Goal: Transaction & Acquisition: Purchase product/service

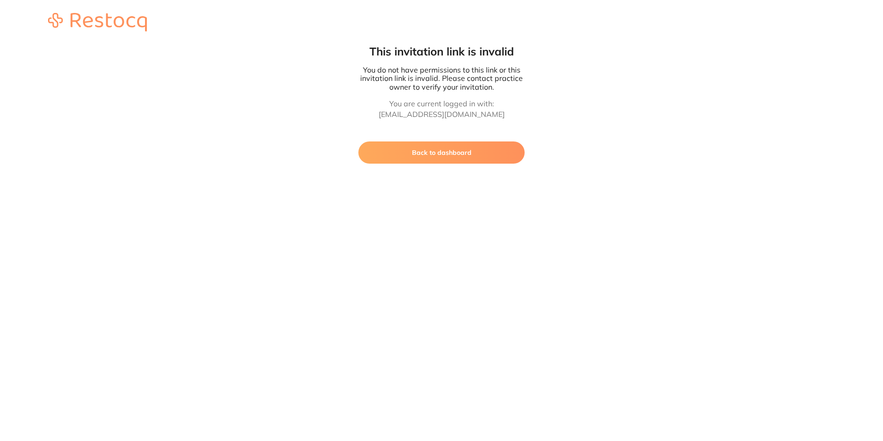
click at [466, 147] on button "Back to dashboard" at bounding box center [442, 152] width 166 height 22
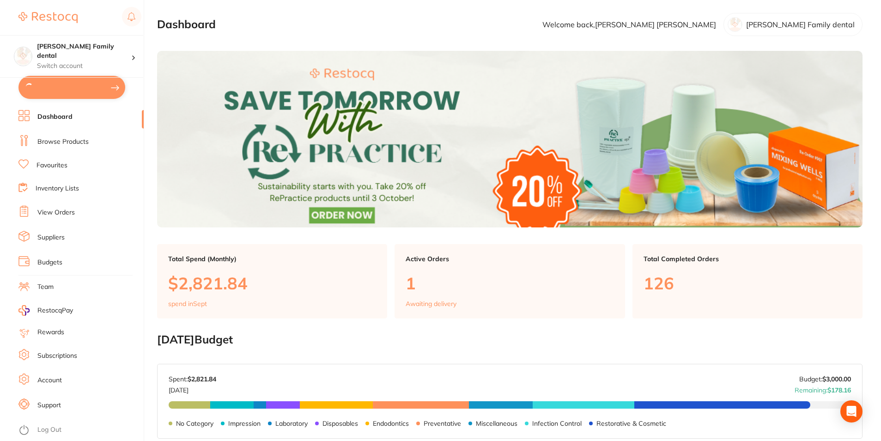
click at [44, 140] on link "Browse Products" at bounding box center [62, 141] width 51 height 9
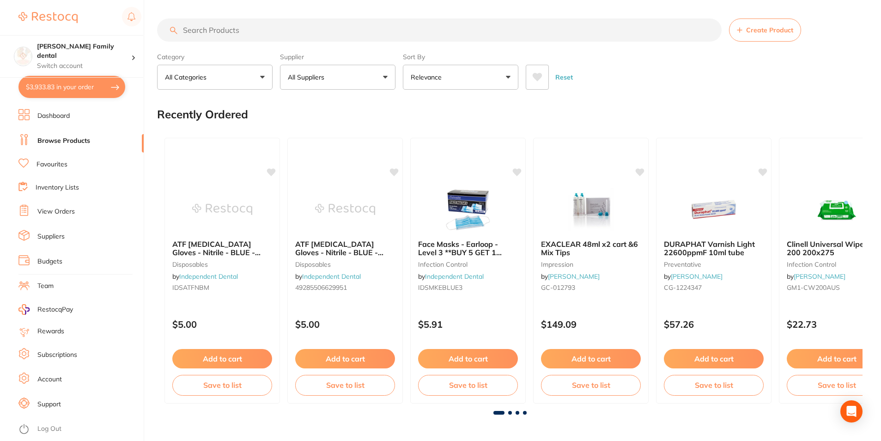
click at [238, 34] on input "search" at bounding box center [439, 29] width 565 height 23
type input "irrigation tubing set"
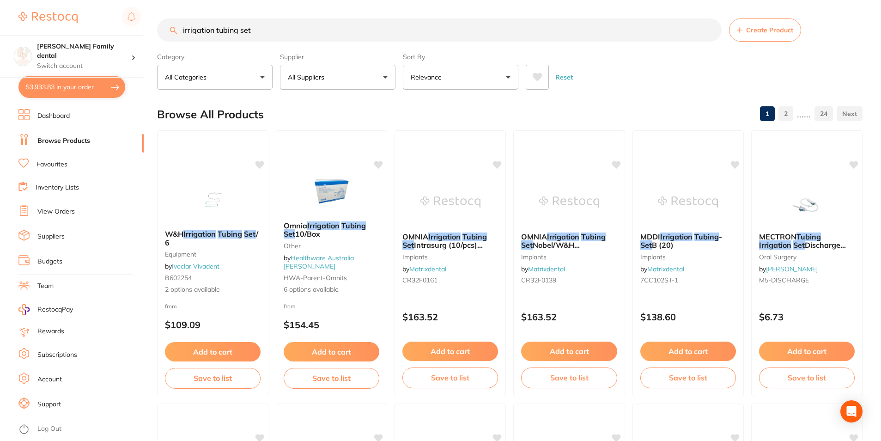
click at [327, 65] on button "All Suppliers" at bounding box center [338, 77] width 116 height 25
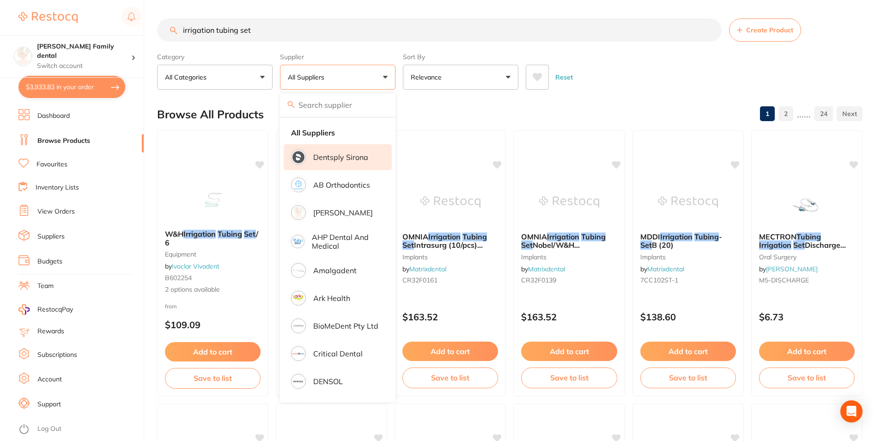
click at [326, 150] on li "Dentsply Sirona" at bounding box center [338, 157] width 108 height 26
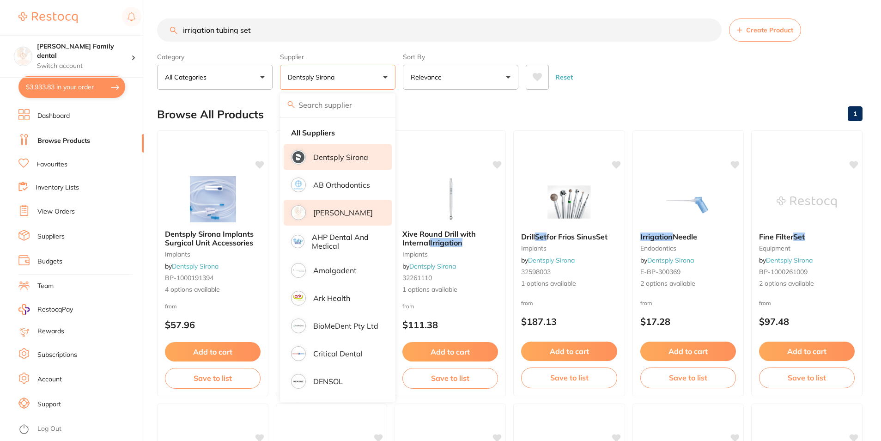
click at [334, 214] on p "[PERSON_NAME]" at bounding box center [343, 212] width 60 height 8
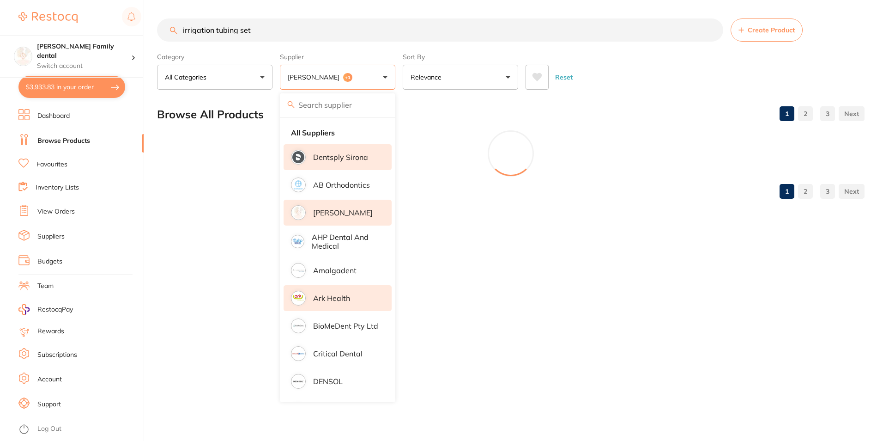
click at [327, 294] on p "Ark Health" at bounding box center [331, 298] width 37 height 8
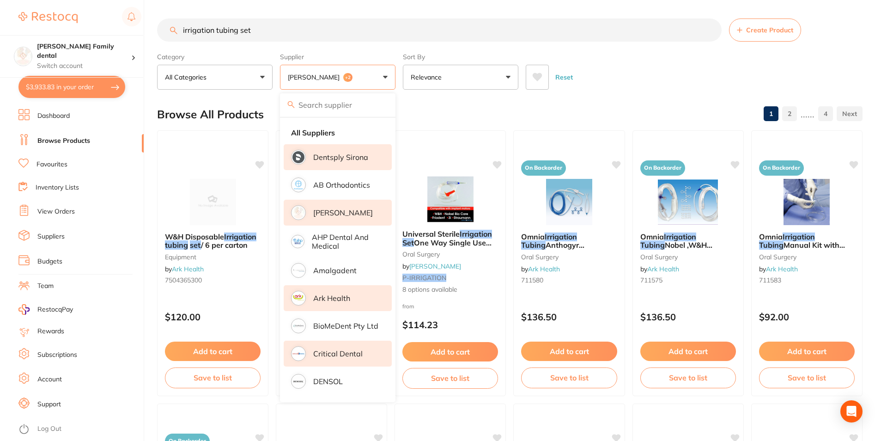
click at [327, 350] on p "Critical Dental" at bounding box center [337, 353] width 49 height 8
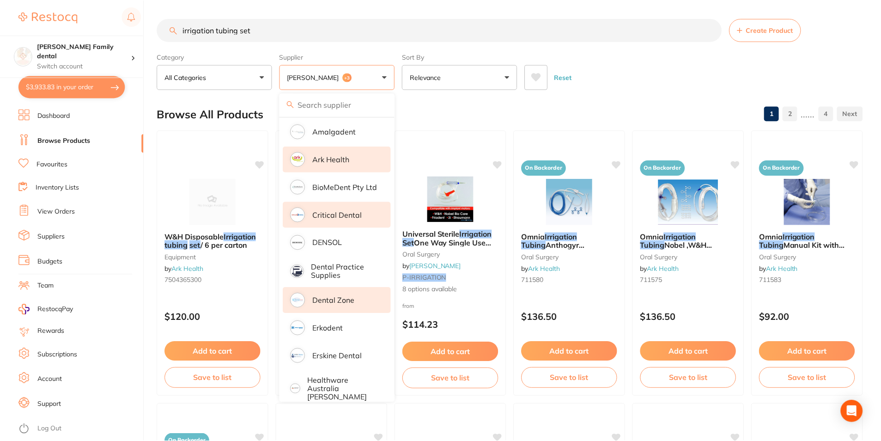
scroll to position [231, 0]
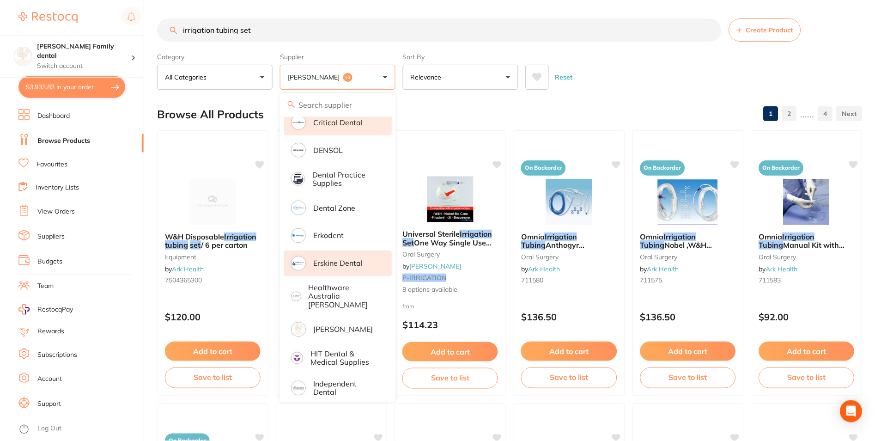
click at [342, 262] on p "Erskine Dental" at bounding box center [337, 263] width 49 height 8
click at [340, 293] on p "Healthware Australia [PERSON_NAME]" at bounding box center [344, 296] width 71 height 25
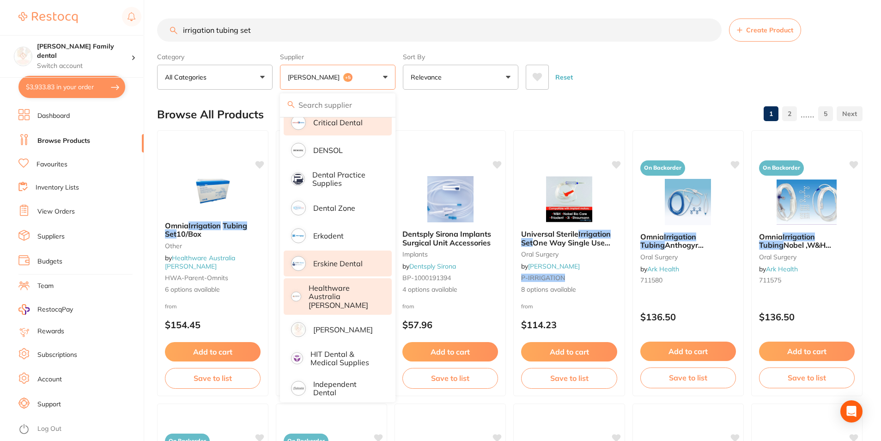
click at [340, 293] on p "Healthware Australia [PERSON_NAME]" at bounding box center [344, 296] width 71 height 25
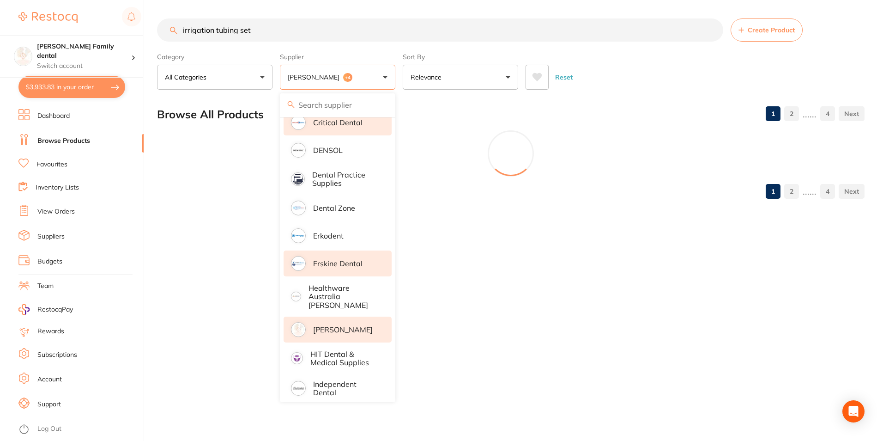
click at [333, 325] on p "[PERSON_NAME]" at bounding box center [343, 329] width 60 height 8
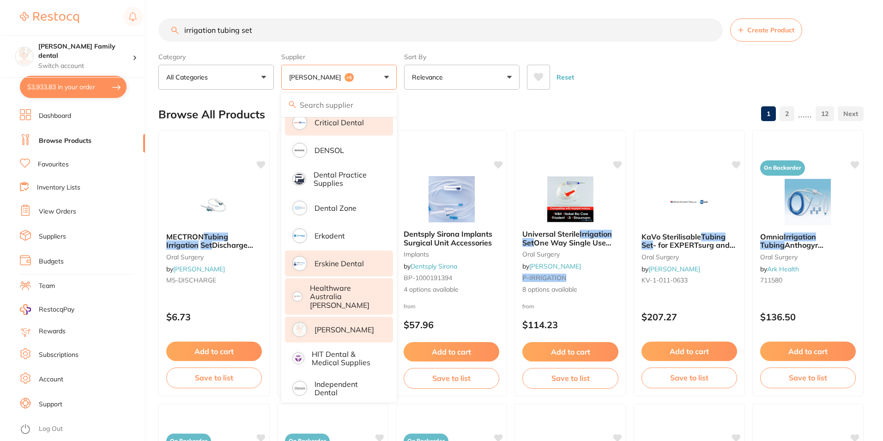
scroll to position [370, 0]
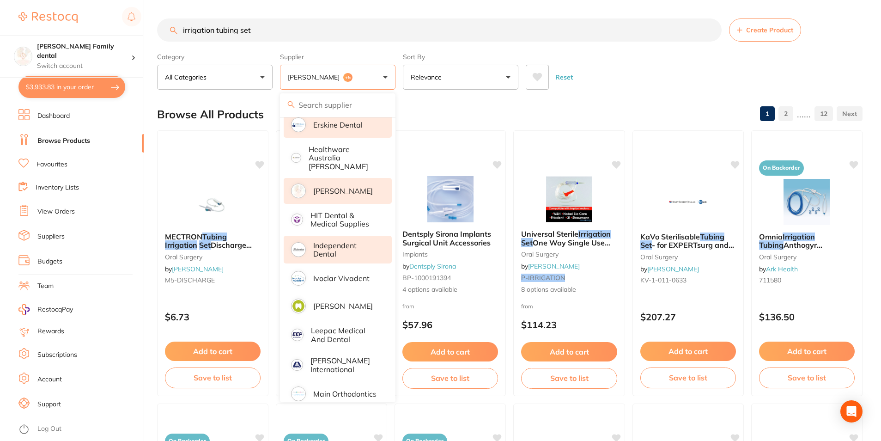
click at [334, 247] on p "Independent Dental" at bounding box center [346, 249] width 66 height 17
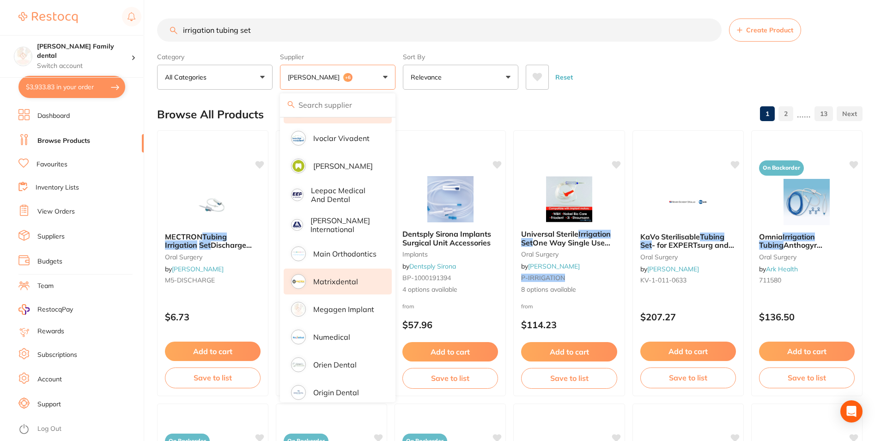
scroll to position [554, 0]
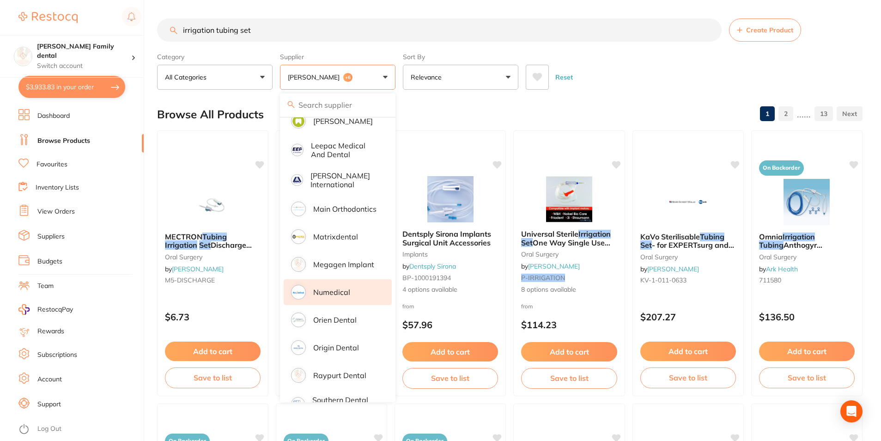
click at [345, 288] on p "Numedical" at bounding box center [331, 292] width 37 height 8
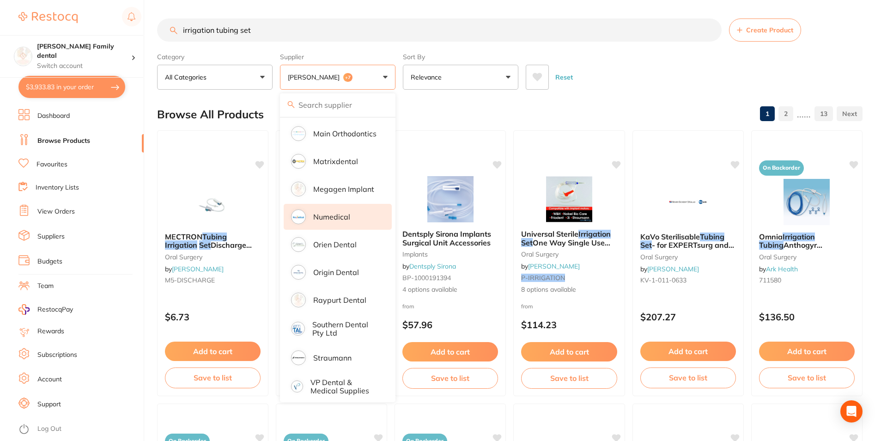
click at [487, 41] on input "irrigation tubing set" at bounding box center [439, 29] width 565 height 23
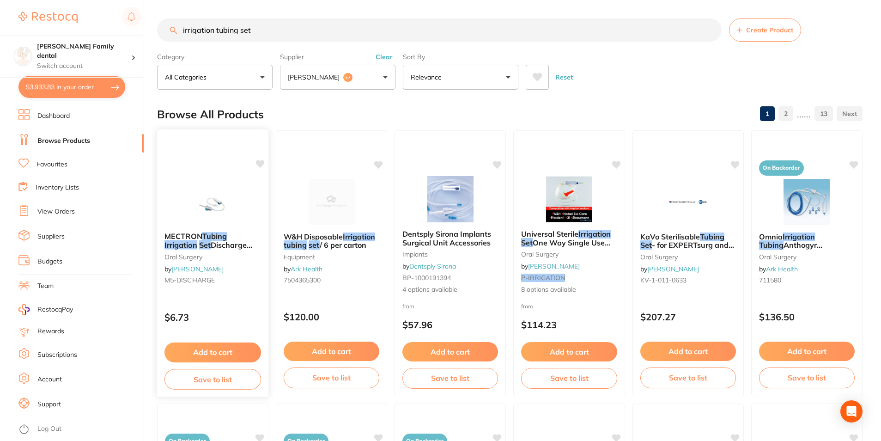
click at [210, 188] on img at bounding box center [213, 201] width 61 height 47
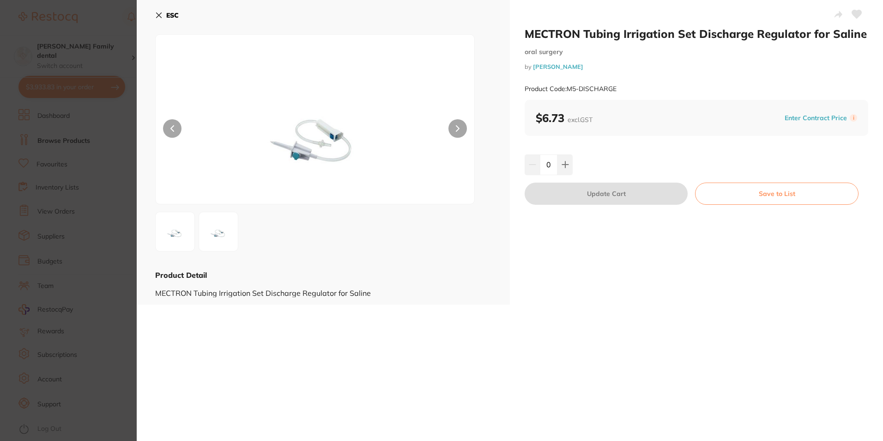
click at [161, 15] on icon at bounding box center [158, 15] width 7 height 7
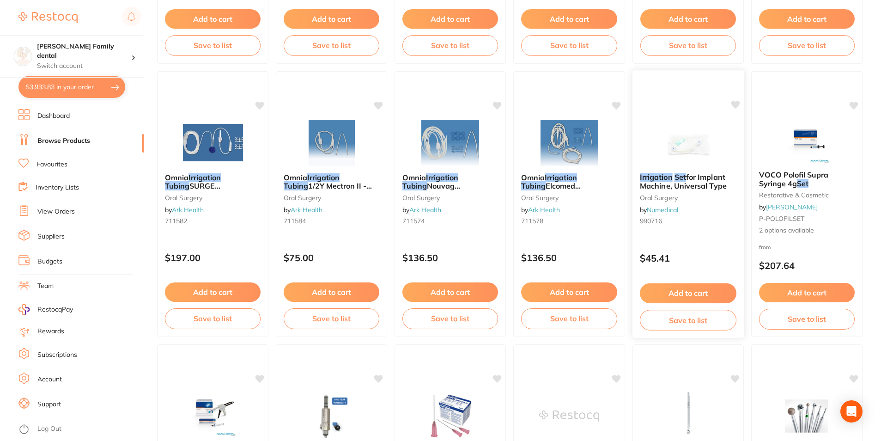
click at [688, 144] on img at bounding box center [688, 142] width 61 height 47
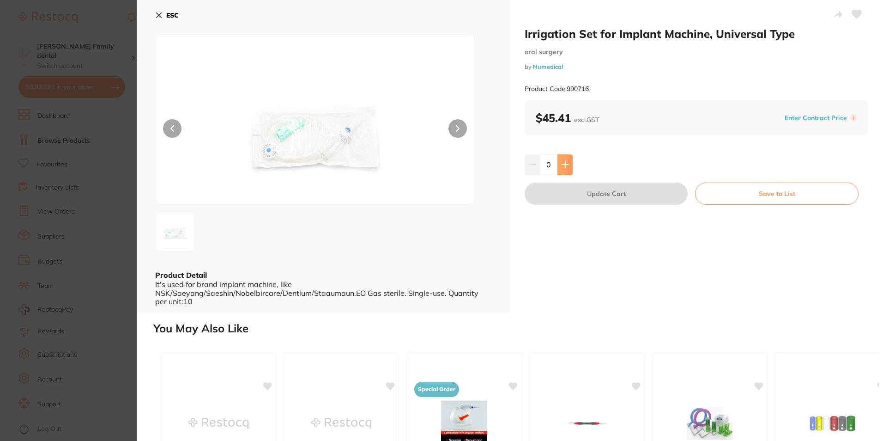
click at [568, 163] on button at bounding box center [565, 164] width 15 height 20
type input "1"
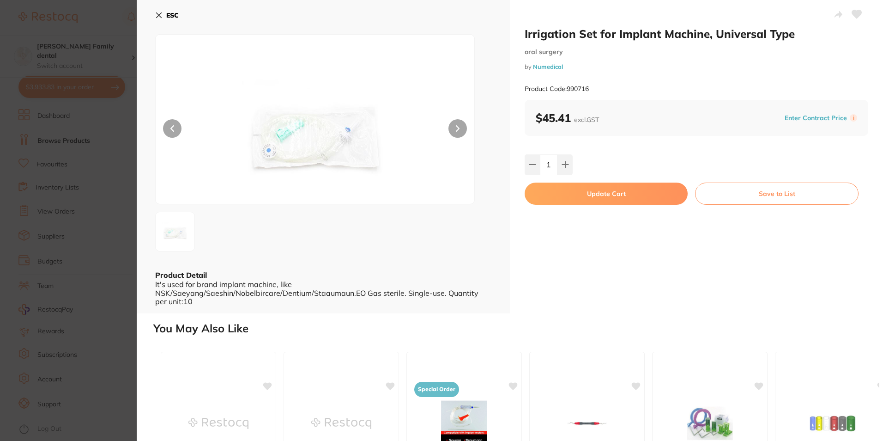
click at [160, 15] on icon at bounding box center [158, 15] width 7 height 7
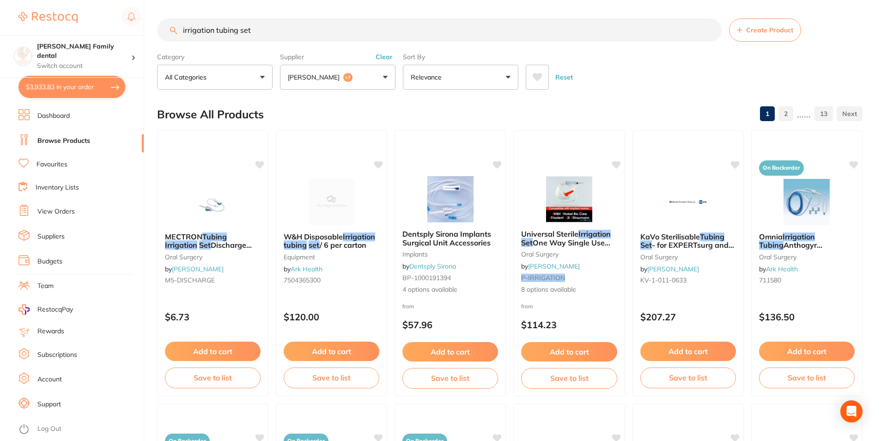
drag, startPoint x: 280, startPoint y: 32, endPoint x: 25, endPoint y: 32, distance: 255.0
click at [25, 32] on div "$3,933.83 Westbrook Family dental Switch account Westbrook Family dental $3,933…" at bounding box center [440, 220] width 881 height 441
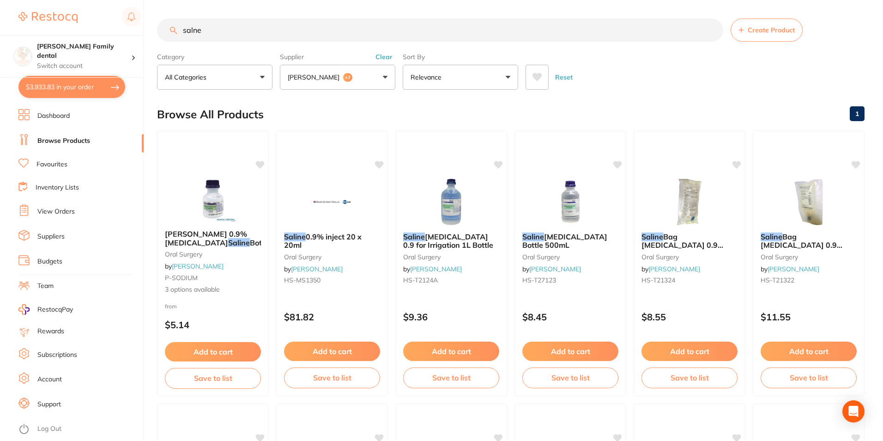
scroll to position [117, 0]
type input "saline"
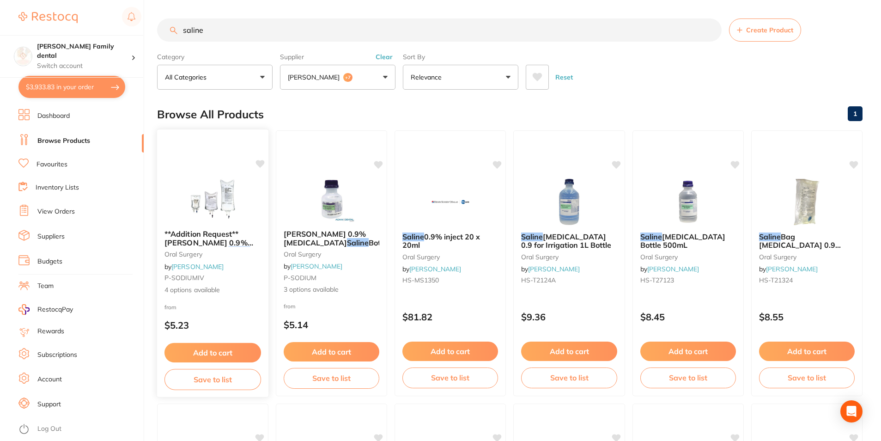
click at [194, 208] on img at bounding box center [213, 199] width 61 height 47
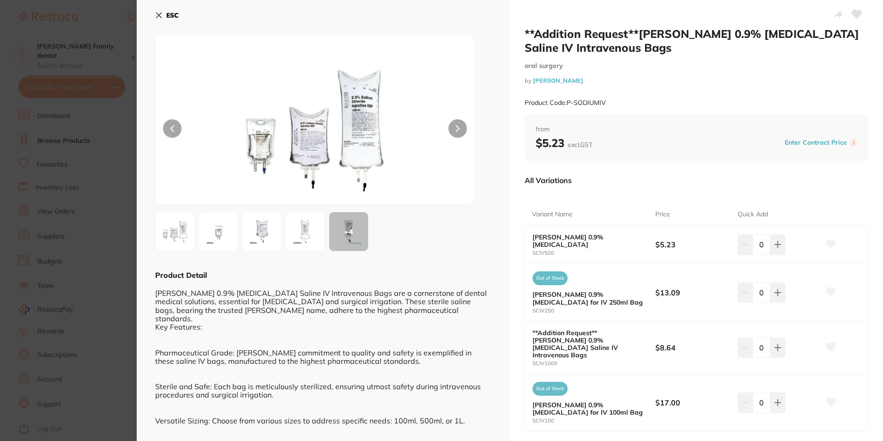
click at [271, 150] on img at bounding box center [314, 131] width 191 height 146
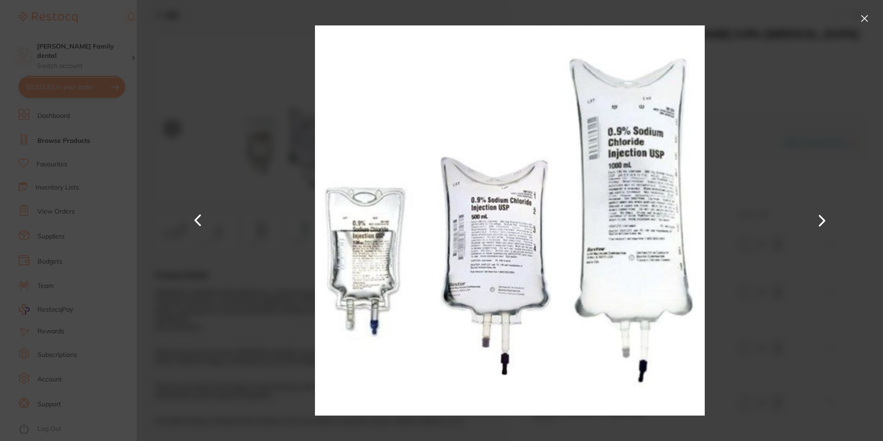
click at [741, 108] on div at bounding box center [510, 220] width 747 height 441
click at [866, 27] on div at bounding box center [510, 220] width 747 height 441
click at [866, 19] on button at bounding box center [865, 18] width 15 height 15
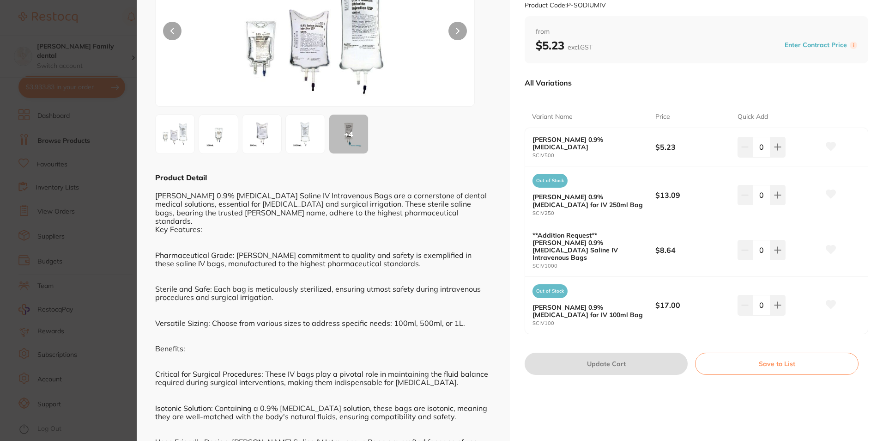
scroll to position [139, 0]
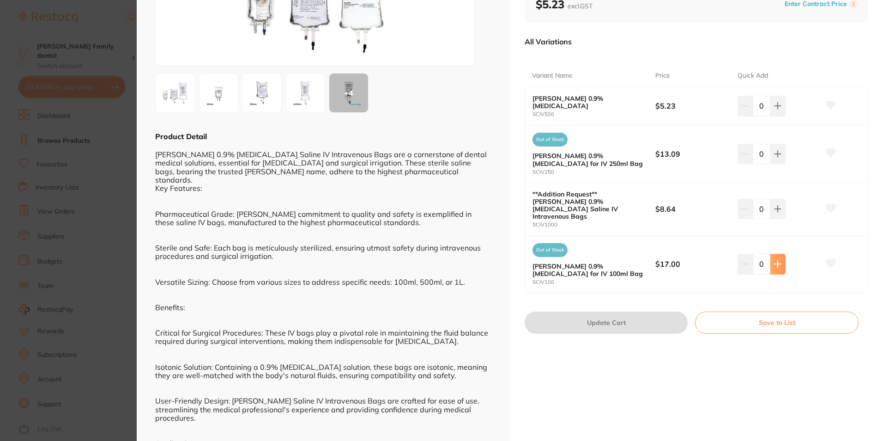
click at [779, 260] on icon at bounding box center [777, 263] width 7 height 7
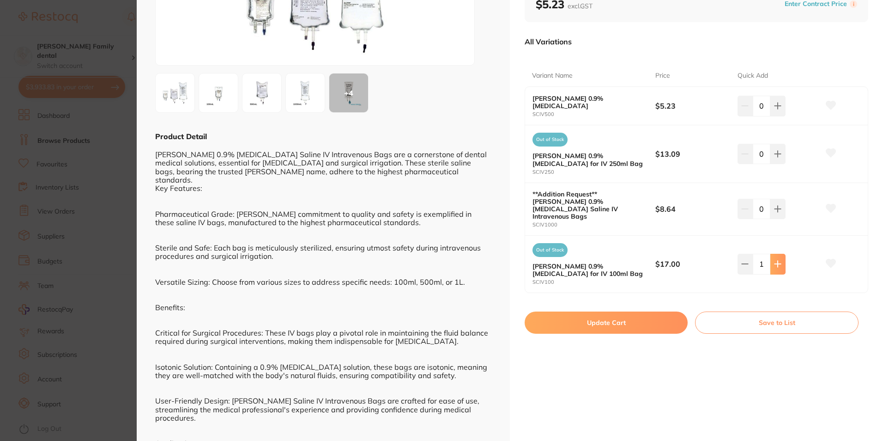
click at [778, 260] on icon at bounding box center [777, 263] width 7 height 7
type input "4"
click at [566, 319] on button "Update Cart" at bounding box center [606, 322] width 163 height 22
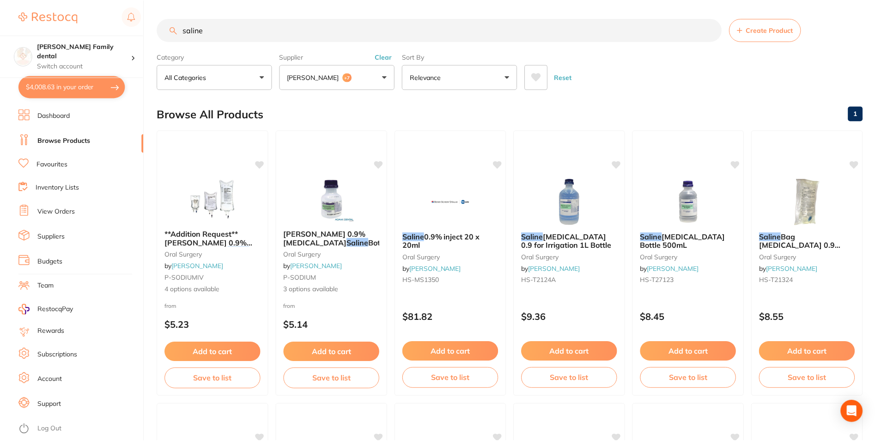
scroll to position [19, 0]
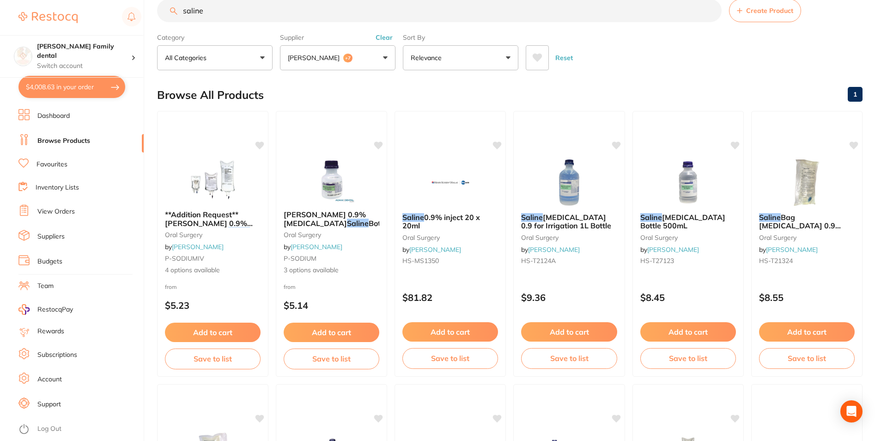
drag, startPoint x: 217, startPoint y: 14, endPoint x: 31, endPoint y: 14, distance: 185.3
click at [31, 14] on div "$4,008.63 Westbrook Family dental Switch account Westbrook Family dental $4,008…" at bounding box center [440, 201] width 881 height 441
type input "betadine"
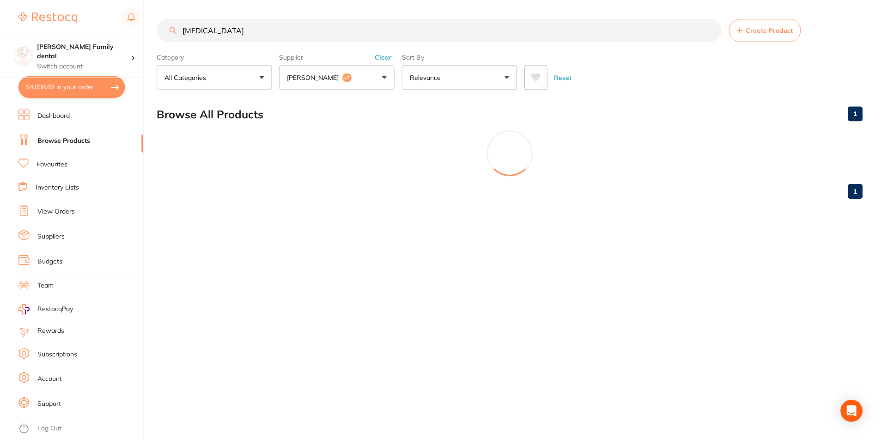
scroll to position [2, 0]
drag, startPoint x: 241, startPoint y: 36, endPoint x: 33, endPoint y: 37, distance: 207.9
click at [33, 37] on div "$4,008.63 Westbrook Family dental Switch account Westbrook Family dental $4,008…" at bounding box center [441, 220] width 883 height 441
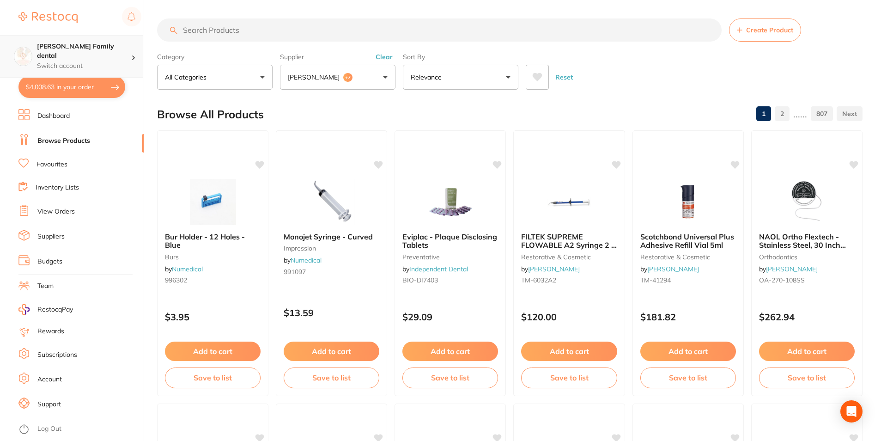
scroll to position [173, 0]
type input "kidney dishes"
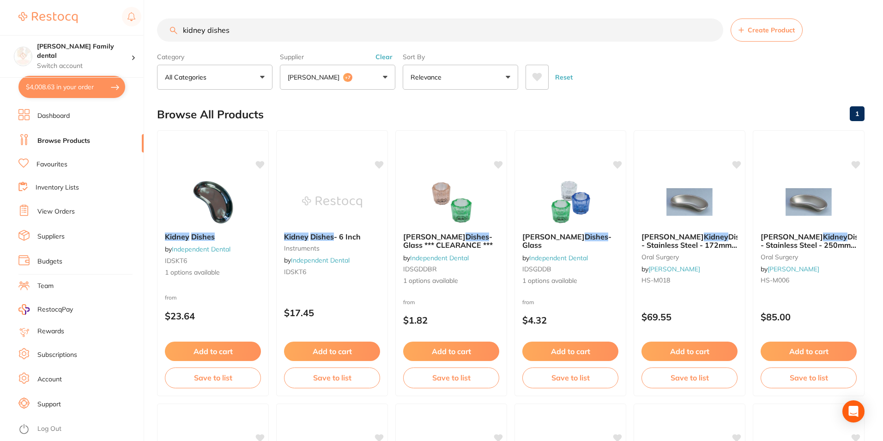
scroll to position [117, 0]
click at [218, 164] on div "Kidney Dishes by Independent Dental IDSKT6 1 options available from $23.64 Add …" at bounding box center [213, 263] width 113 height 268
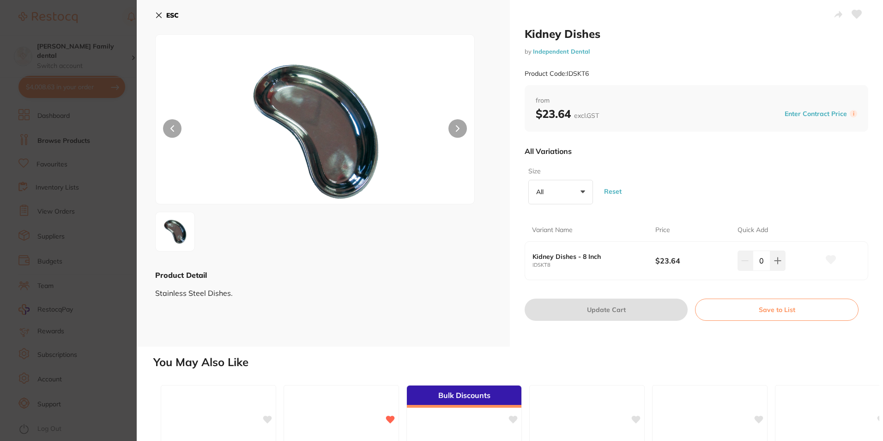
click at [161, 12] on icon at bounding box center [158, 15] width 7 height 7
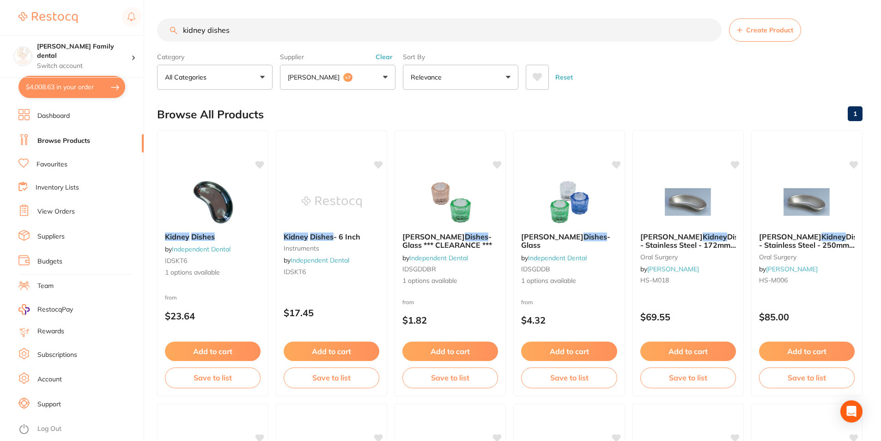
drag, startPoint x: 216, startPoint y: 21, endPoint x: 30, endPoint y: 14, distance: 185.9
click at [30, 14] on div "$4,008.63 Westbrook Family dental Switch account Westbrook Family dental $4,008…" at bounding box center [440, 220] width 881 height 441
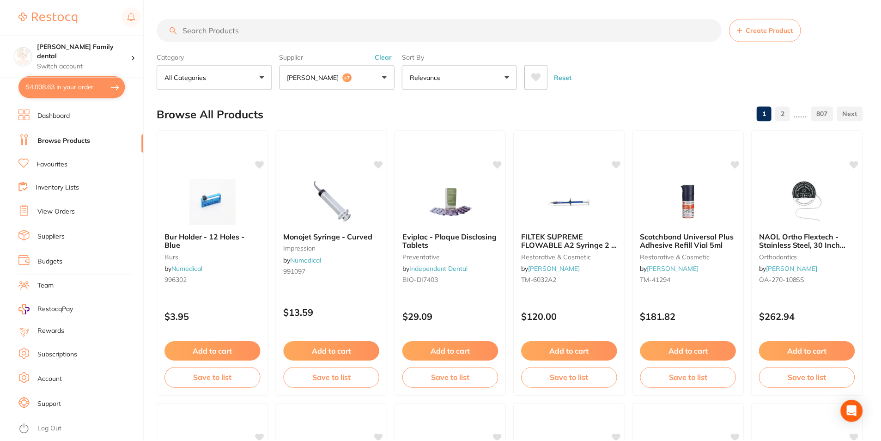
scroll to position [145, 0]
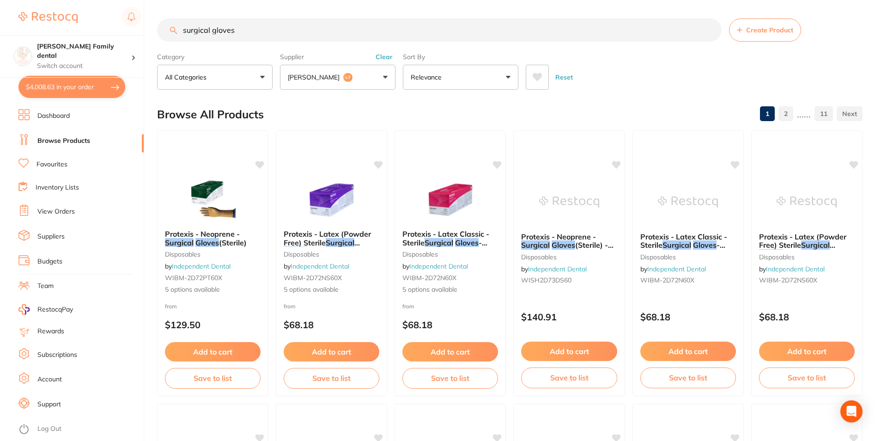
drag, startPoint x: 274, startPoint y: 28, endPoint x: -2, endPoint y: 13, distance: 276.7
click at [0, 13] on html "$4,008.63 Westbrook Family dental Switch account Westbrook Family dental $4,008…" at bounding box center [440, 220] width 881 height 441
type input "monojects"
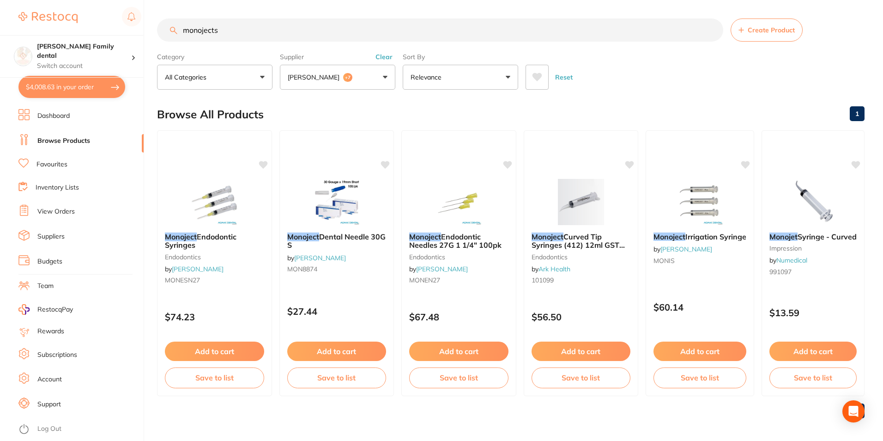
scroll to position [117, 0]
click at [680, 198] on img at bounding box center [698, 201] width 61 height 47
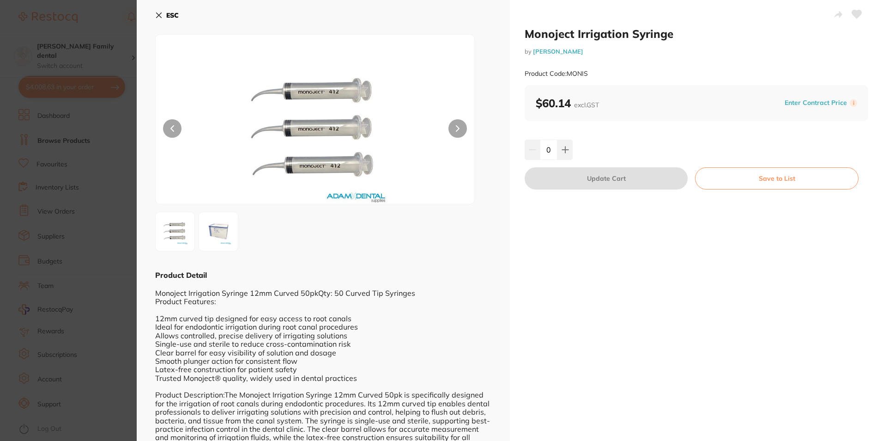
click at [158, 18] on icon at bounding box center [158, 15] width 7 height 7
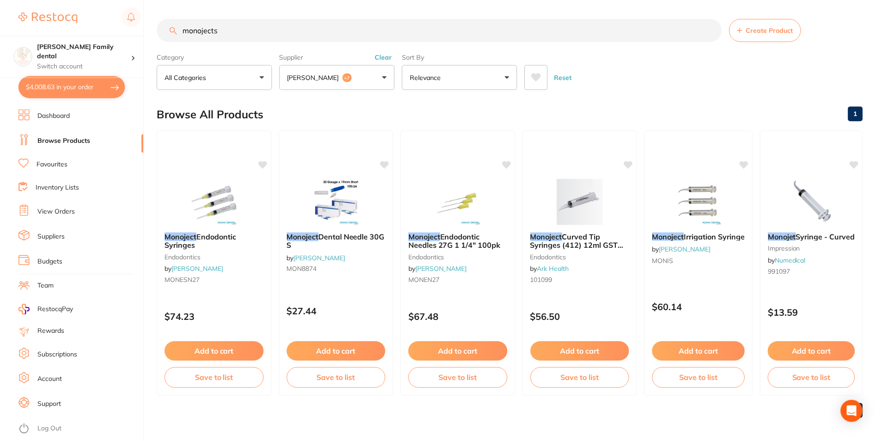
scroll to position [3, 0]
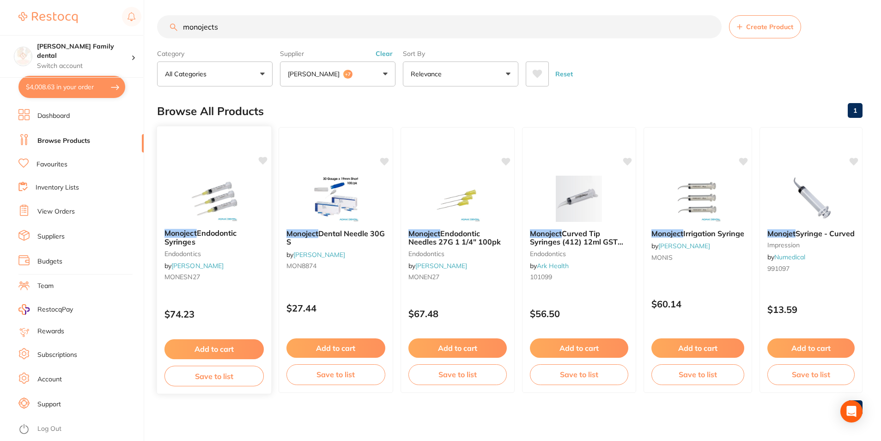
click at [201, 197] on img at bounding box center [214, 198] width 61 height 47
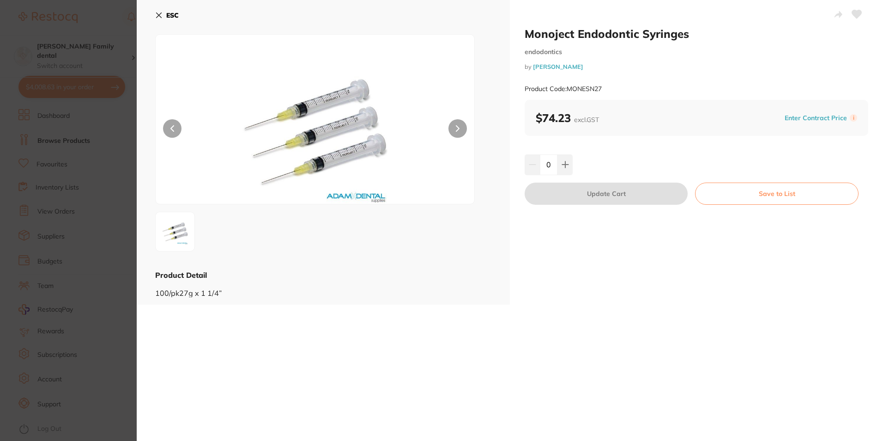
click at [163, 18] on button "ESC" at bounding box center [167, 15] width 24 height 16
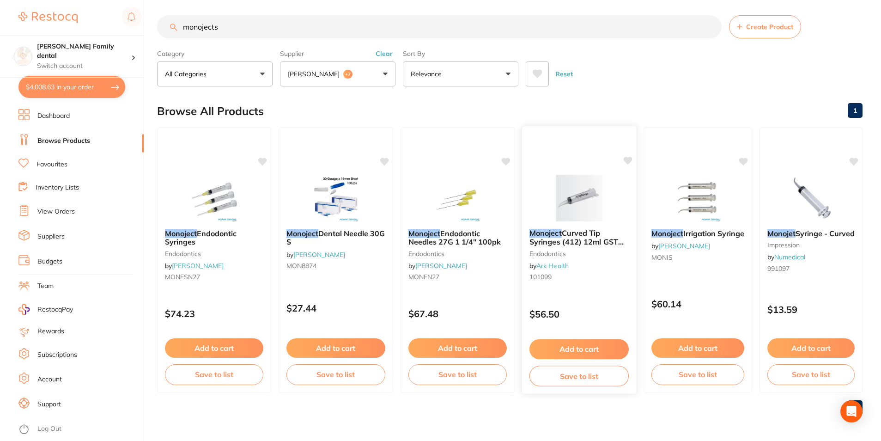
click at [579, 206] on img at bounding box center [579, 198] width 61 height 47
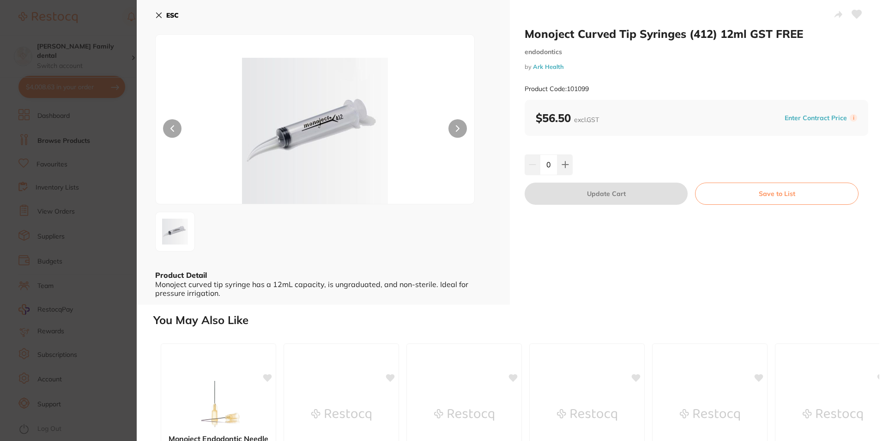
click at [158, 13] on icon at bounding box center [158, 15] width 7 height 7
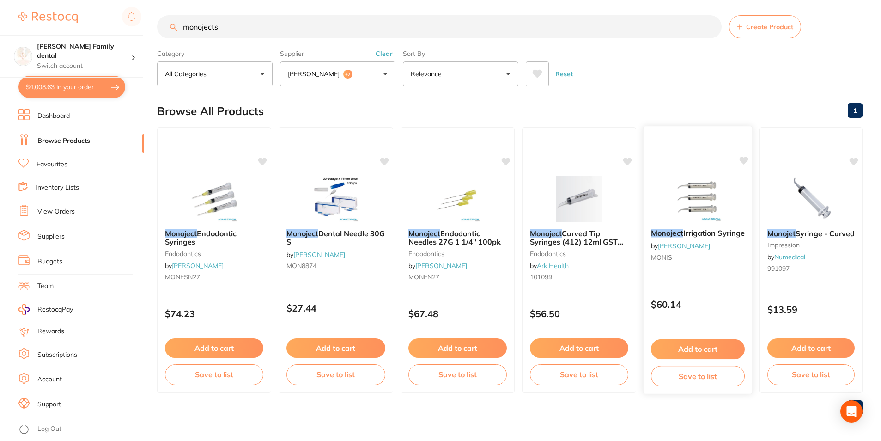
click at [688, 190] on img at bounding box center [698, 198] width 61 height 47
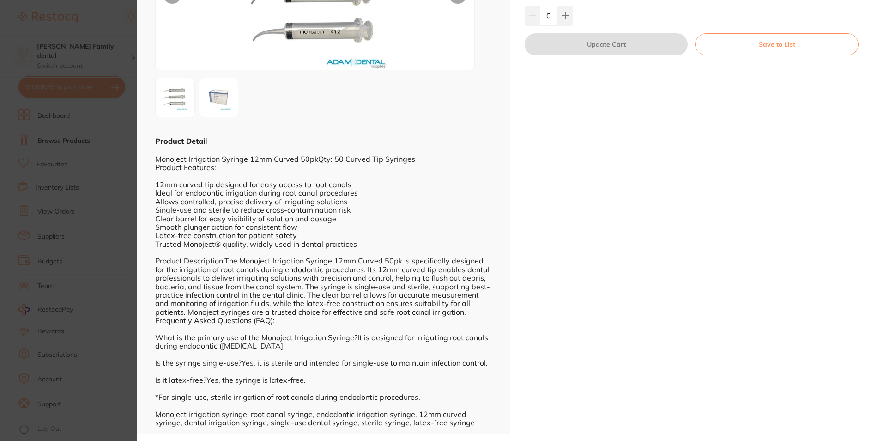
click at [215, 96] on img at bounding box center [218, 97] width 33 height 33
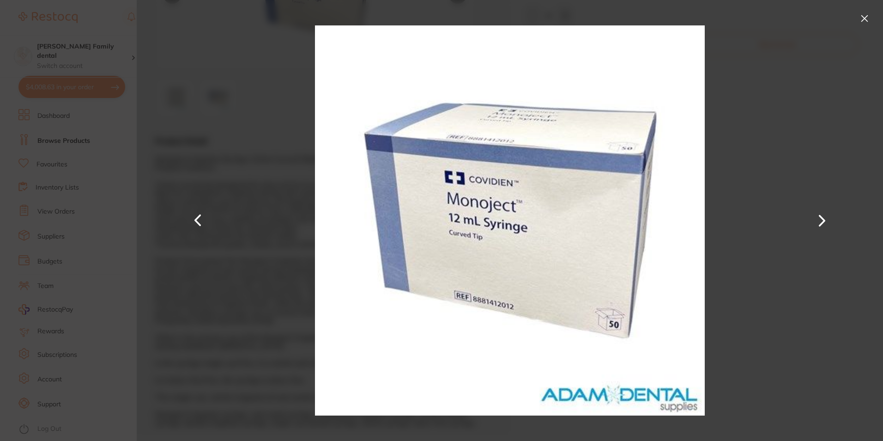
click at [860, 20] on button at bounding box center [865, 18] width 15 height 15
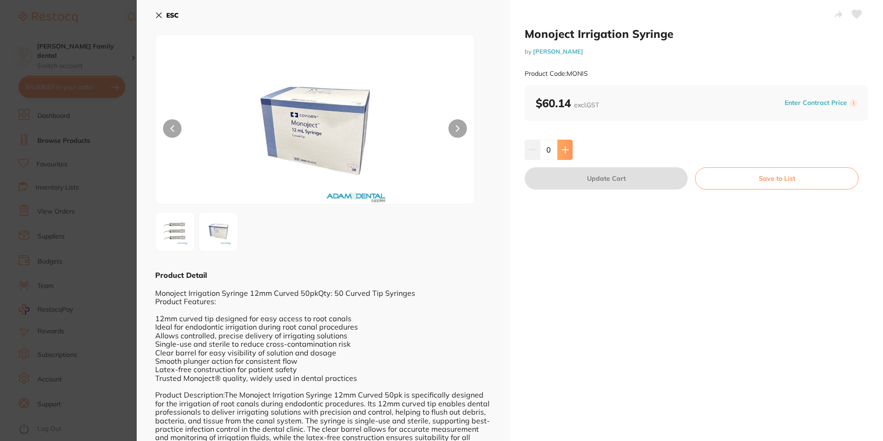
click at [570, 146] on button at bounding box center [565, 150] width 15 height 20
type input "1"
click at [162, 18] on icon at bounding box center [158, 15] width 7 height 7
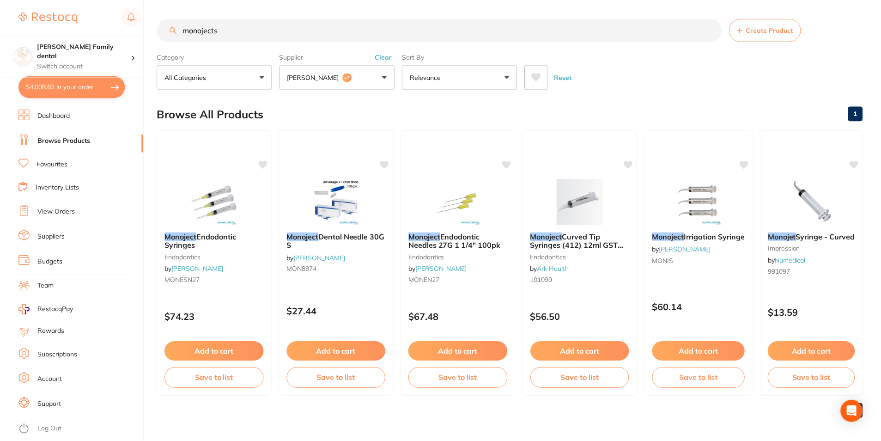
scroll to position [3, 0]
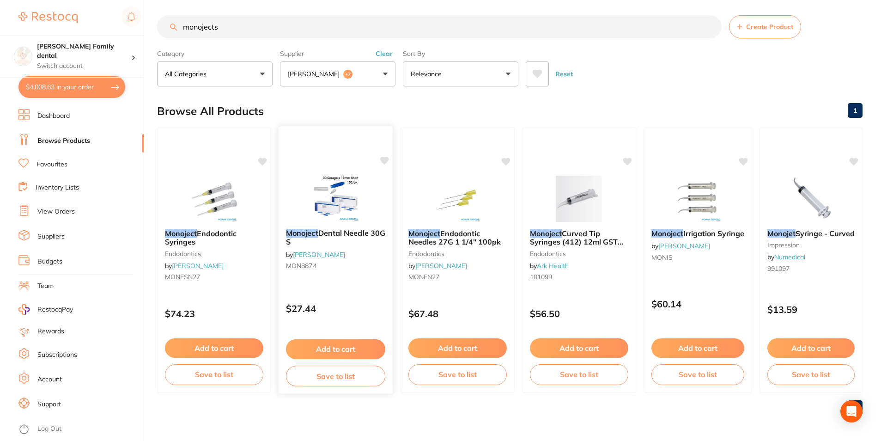
click at [288, 186] on div at bounding box center [336, 198] width 115 height 47
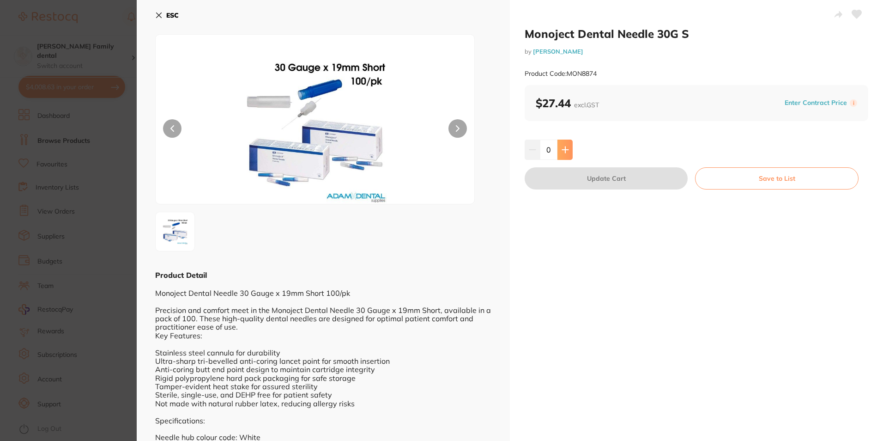
click at [566, 146] on icon at bounding box center [565, 149] width 7 height 7
type input "1"
click at [601, 178] on button "Update Cart" at bounding box center [606, 178] width 163 height 22
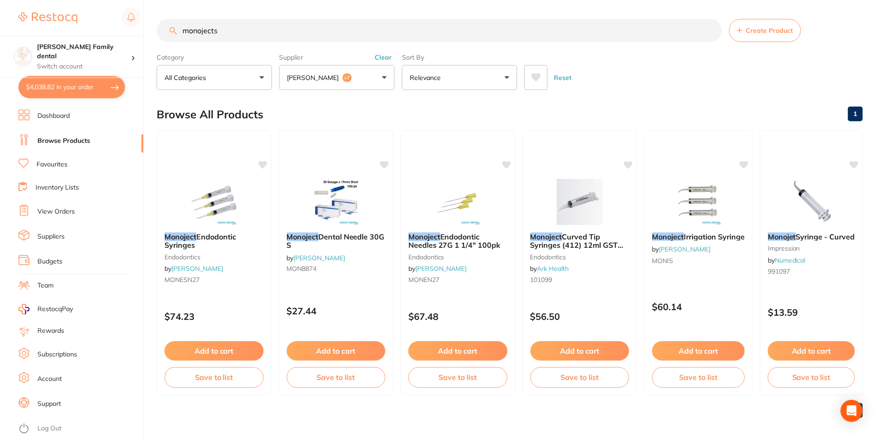
scroll to position [3, 0]
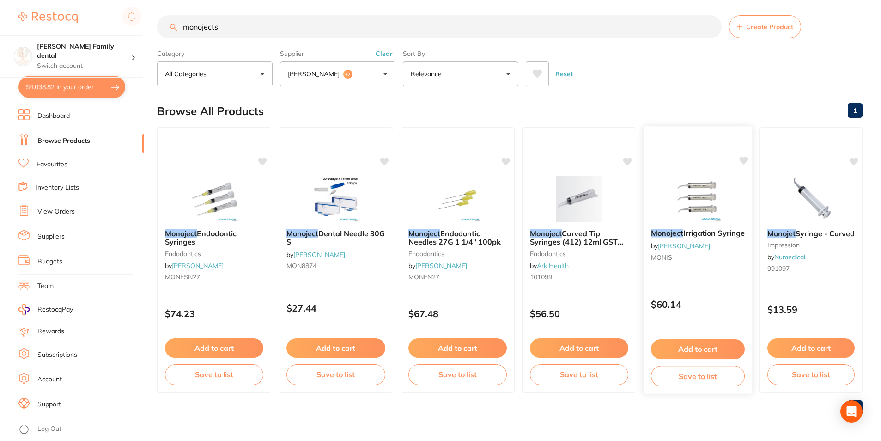
click at [699, 338] on div "Add to cart Save to list" at bounding box center [698, 363] width 109 height 62
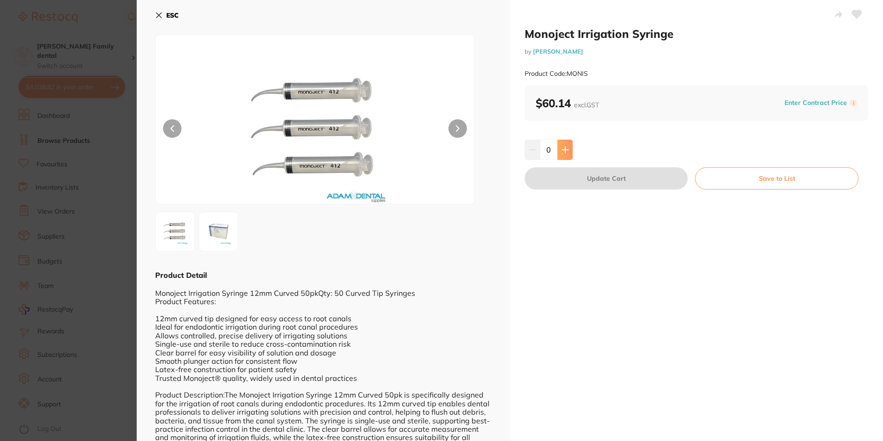
click at [564, 143] on button at bounding box center [565, 150] width 15 height 20
type input "1"
click at [573, 176] on button "Update Cart" at bounding box center [606, 178] width 163 height 22
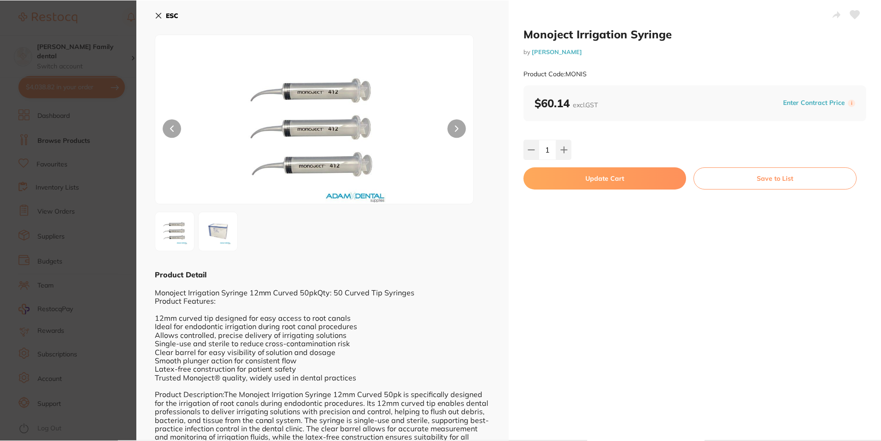
scroll to position [3, 0]
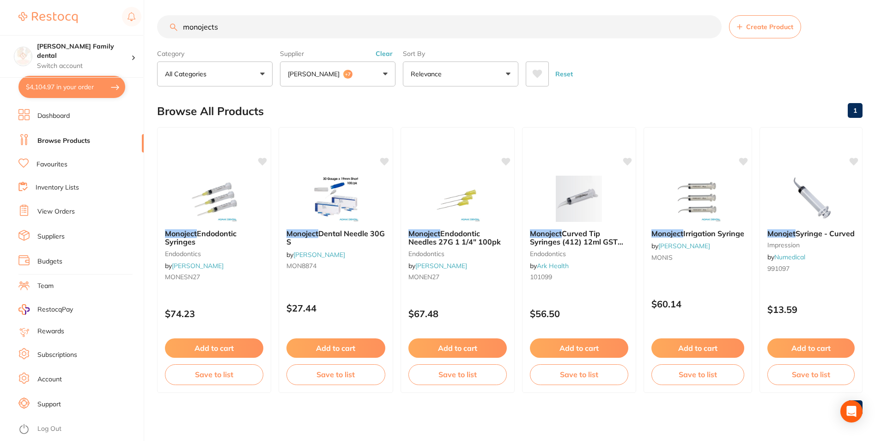
click at [57, 87] on button "$4,104.97 in your order" at bounding box center [71, 87] width 107 height 22
checkbox input "true"
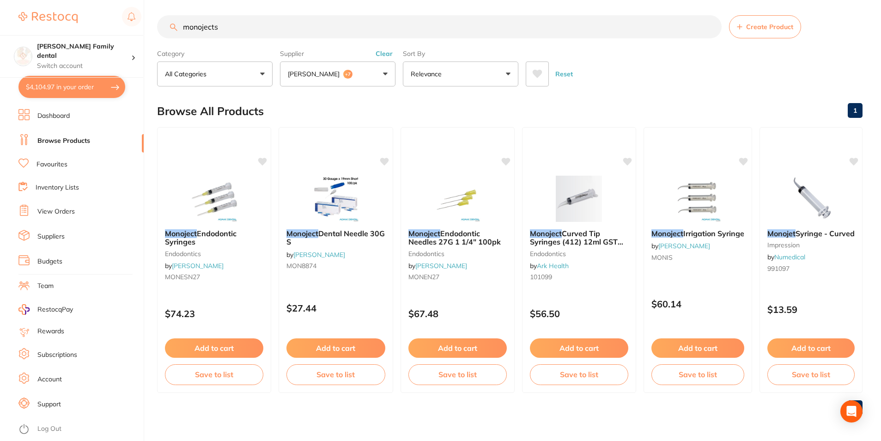
checkbox input "true"
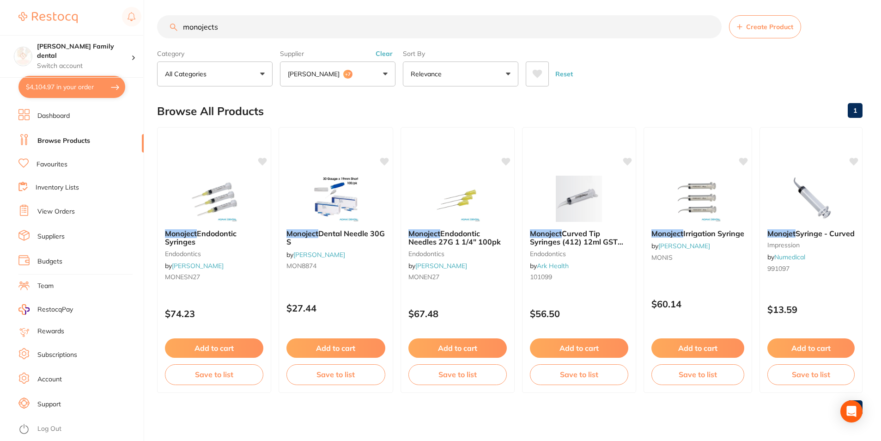
checkbox input "true"
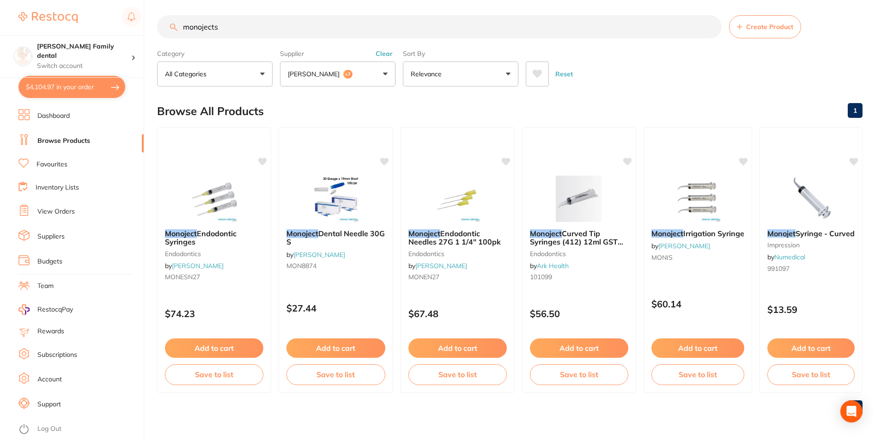
checkbox input "true"
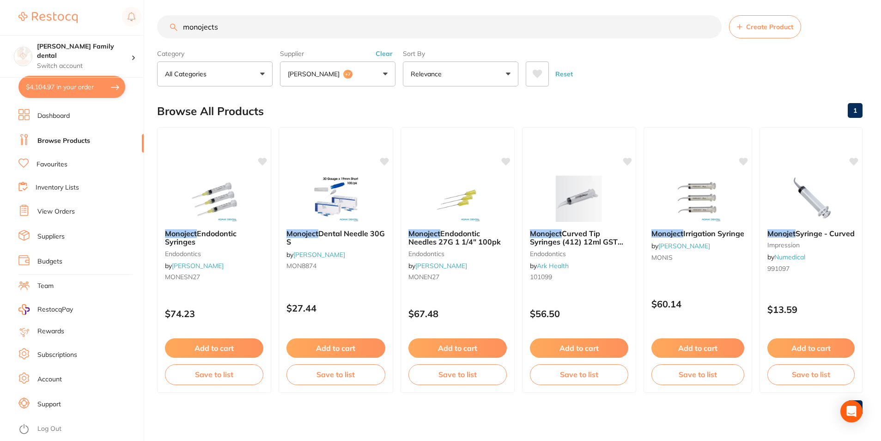
checkbox input "true"
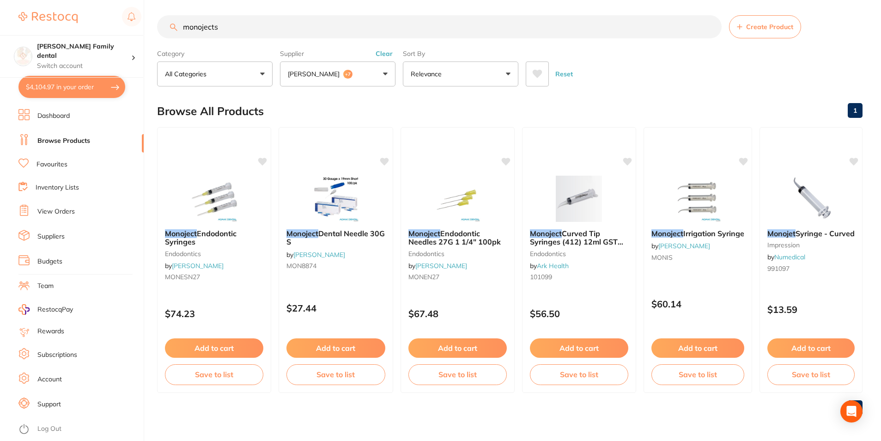
checkbox input "true"
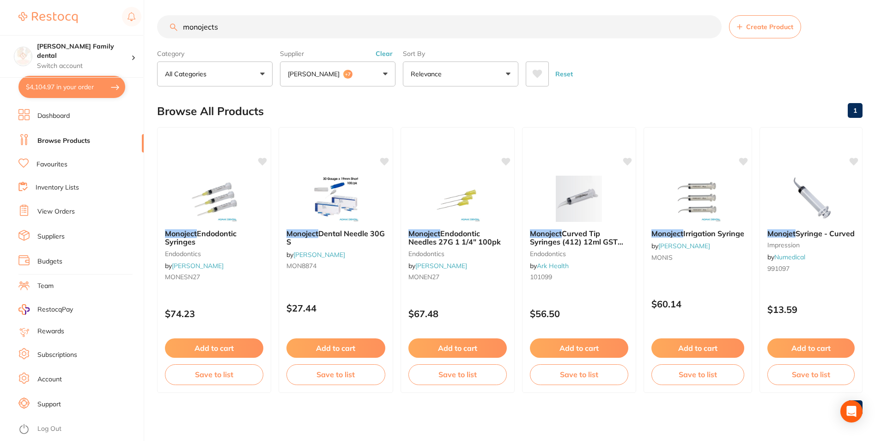
checkbox input "true"
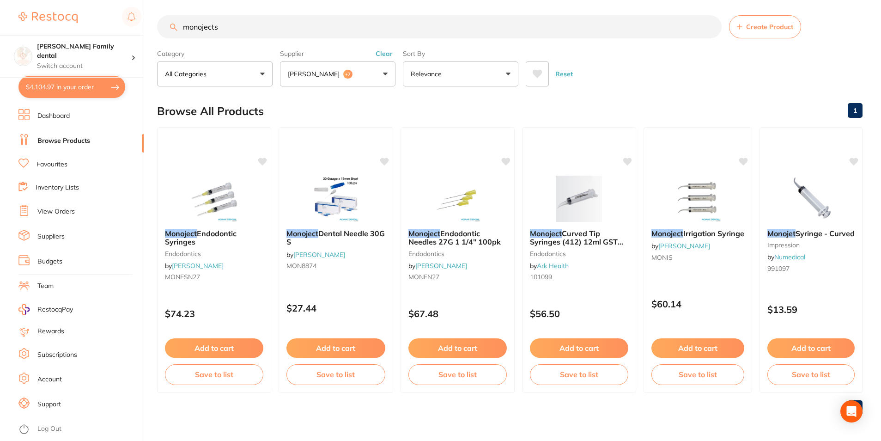
checkbox input "true"
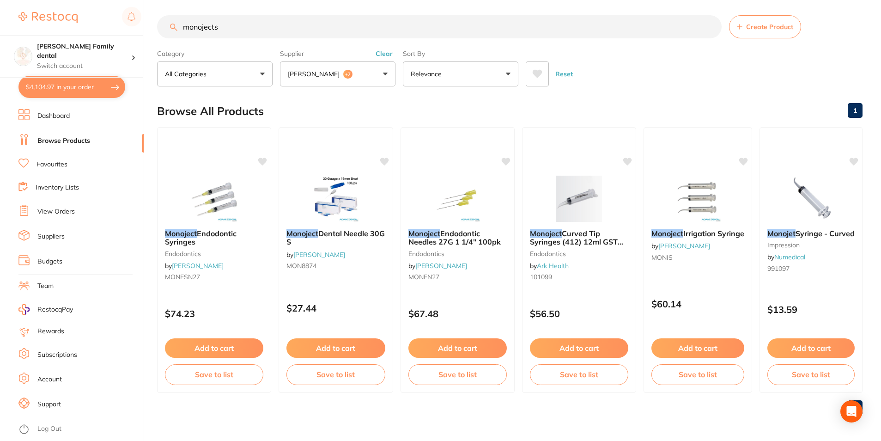
checkbox input "true"
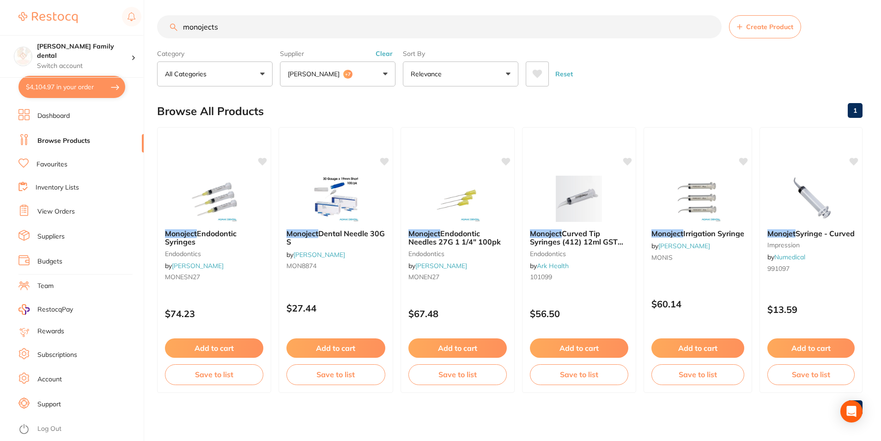
checkbox input "true"
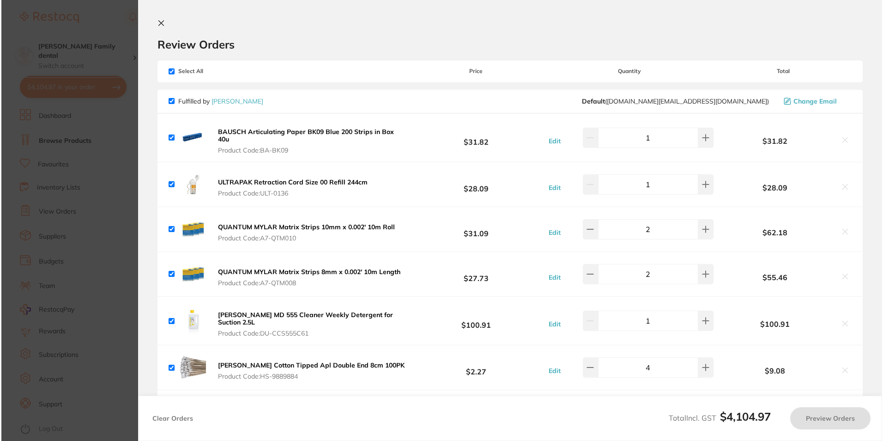
scroll to position [0, 0]
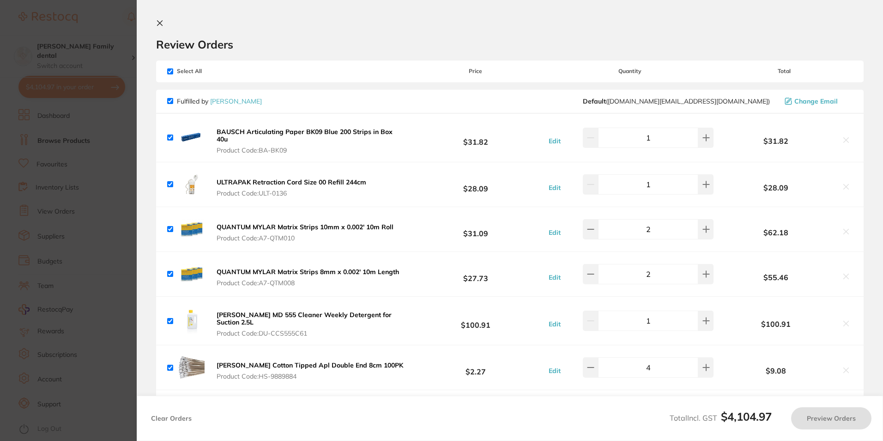
checkbox input "true"
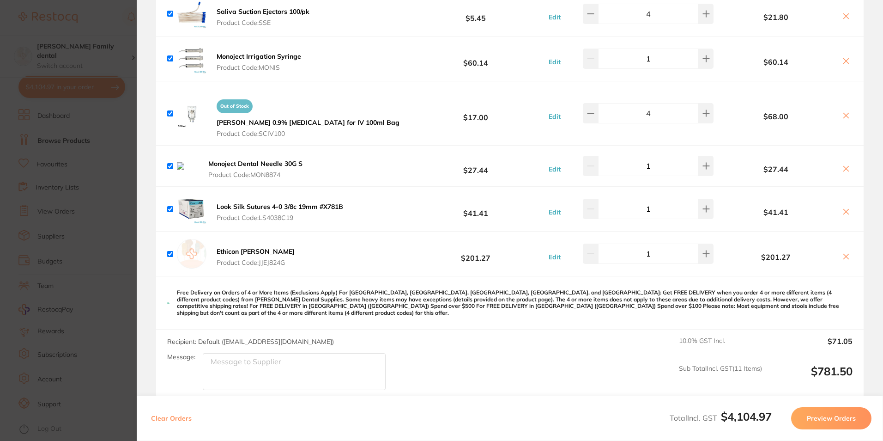
scroll to position [1373, 0]
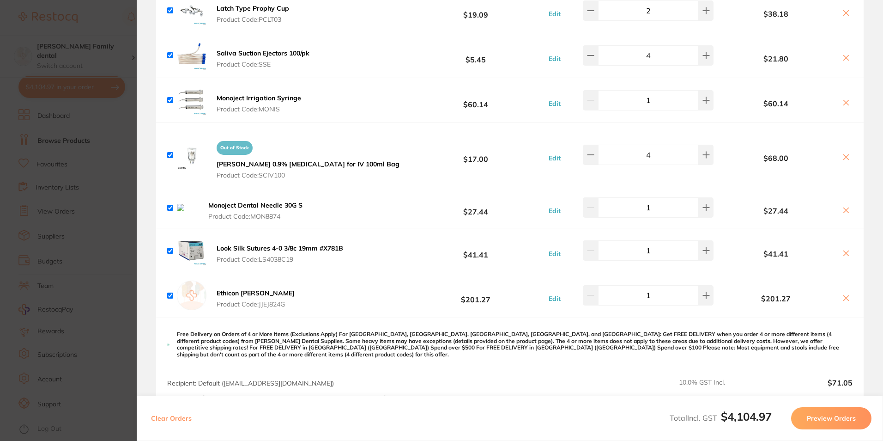
click at [253, 201] on b "Monoject Dental Needle 30G S" at bounding box center [255, 205] width 94 height 8
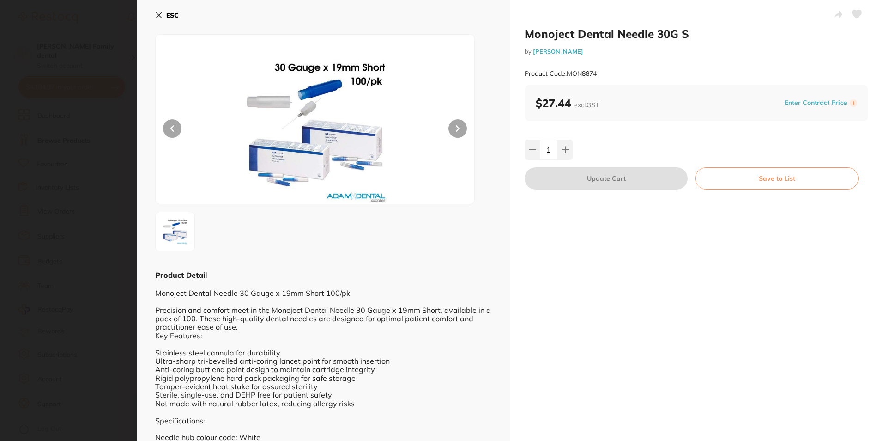
click at [157, 12] on icon at bounding box center [158, 15] width 7 height 7
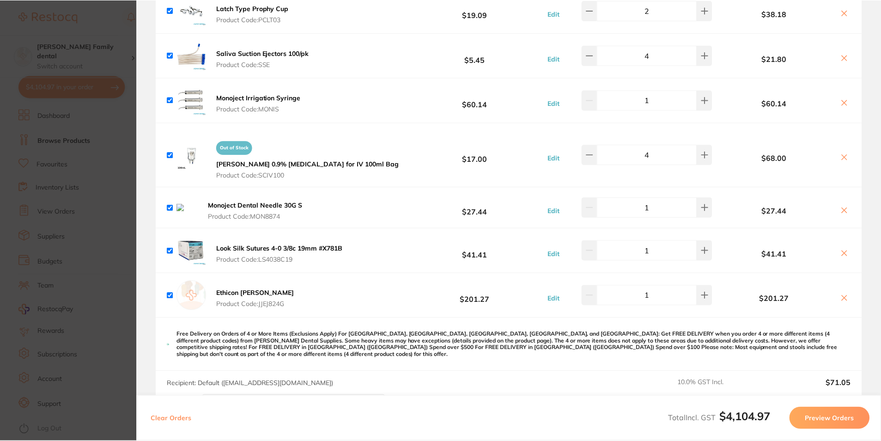
scroll to position [3, 0]
click at [273, 213] on span "Product Code: MON8874" at bounding box center [259, 216] width 103 height 7
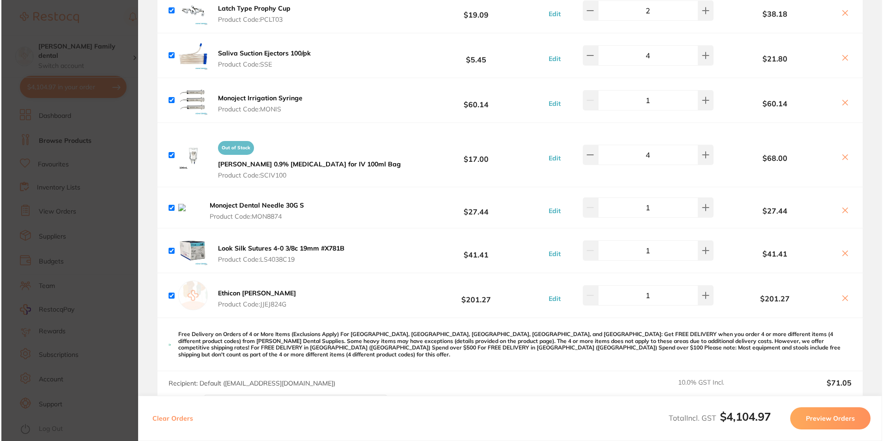
scroll to position [0, 0]
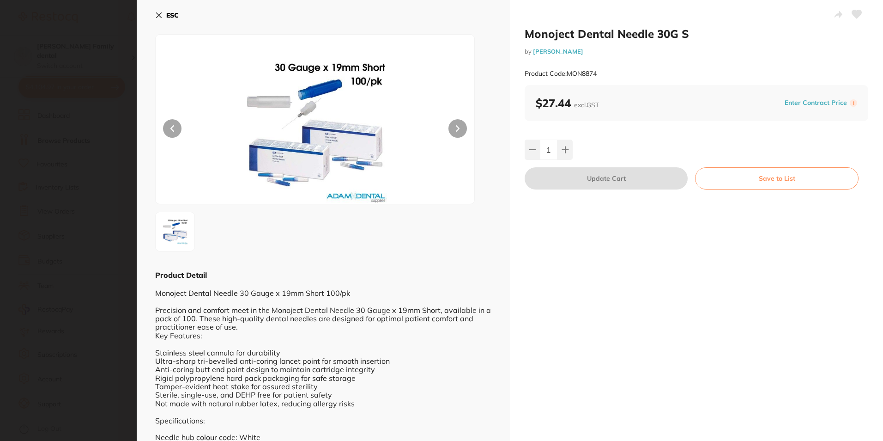
click at [156, 18] on icon at bounding box center [158, 15] width 7 height 7
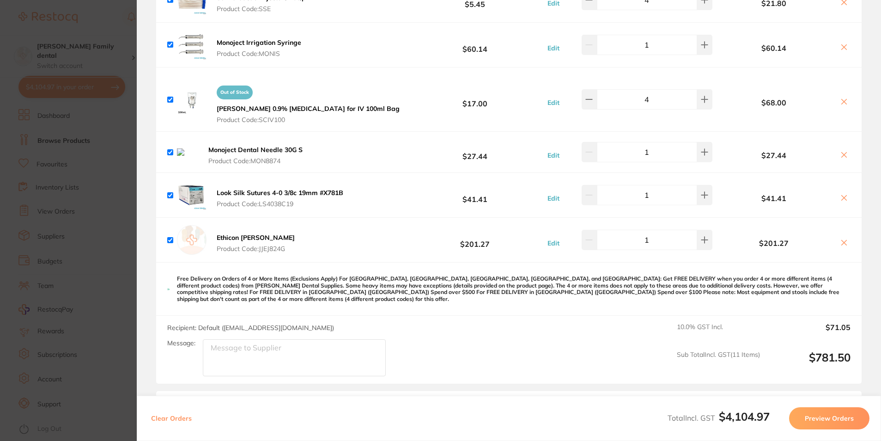
scroll to position [1360, 0]
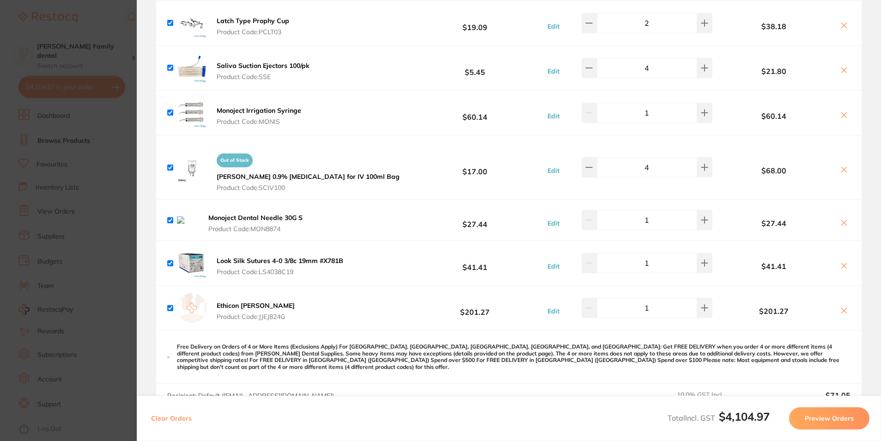
click at [842, 219] on button at bounding box center [844, 224] width 13 height 10
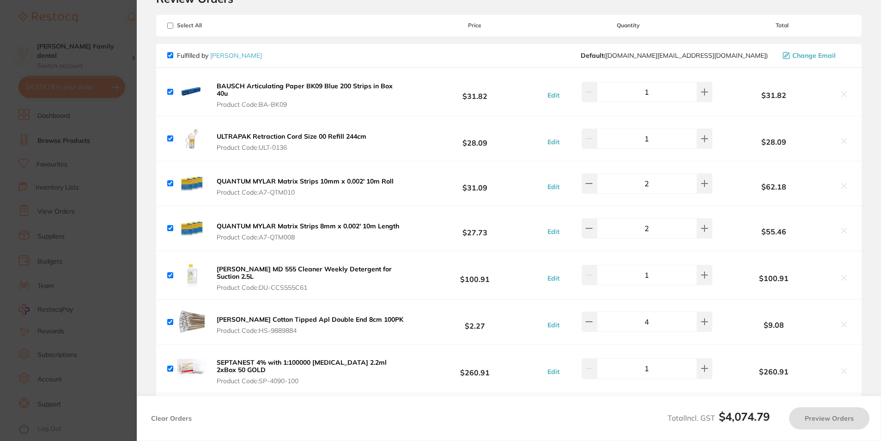
scroll to position [0, 0]
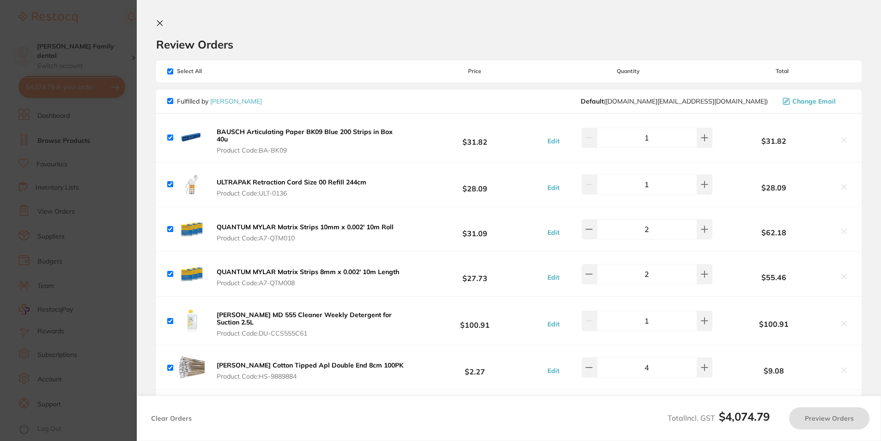
checkbox input "true"
click at [159, 20] on icon at bounding box center [159, 22] width 7 height 7
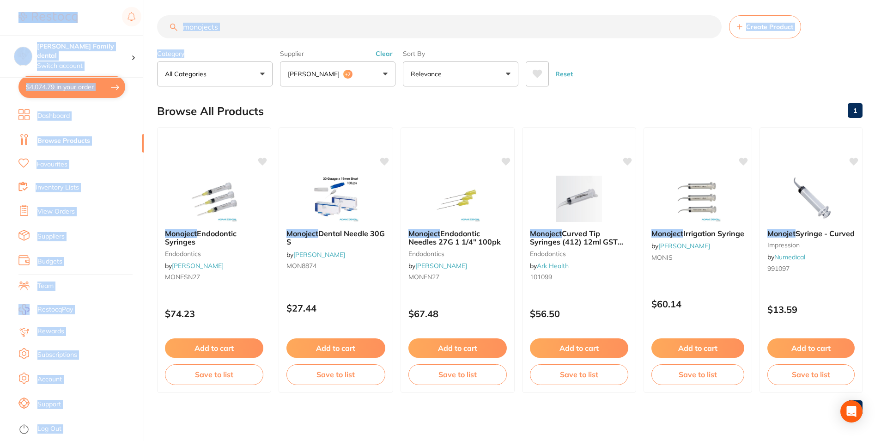
drag, startPoint x: 255, startPoint y: 39, endPoint x: 89, endPoint y: 15, distance: 168.1
click at [89, 15] on div "$4,074.79 [PERSON_NAME] Family dental Switch account [PERSON_NAME] Family denta…" at bounding box center [440, 217] width 881 height 441
drag, startPoint x: 89, startPoint y: 15, endPoint x: 250, endPoint y: 19, distance: 161.8
click at [250, 19] on input "monojects" at bounding box center [439, 26] width 565 height 23
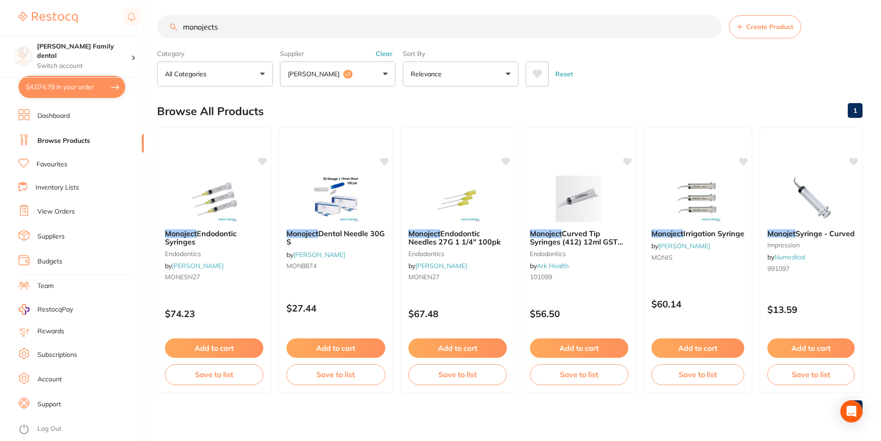
scroll to position [0, 0]
drag, startPoint x: 249, startPoint y: 32, endPoint x: -2, endPoint y: 33, distance: 250.9
click at [0, 33] on html "$4,074.79 [PERSON_NAME] Family dental Switch account [PERSON_NAME] Family denta…" at bounding box center [440, 217] width 881 height 441
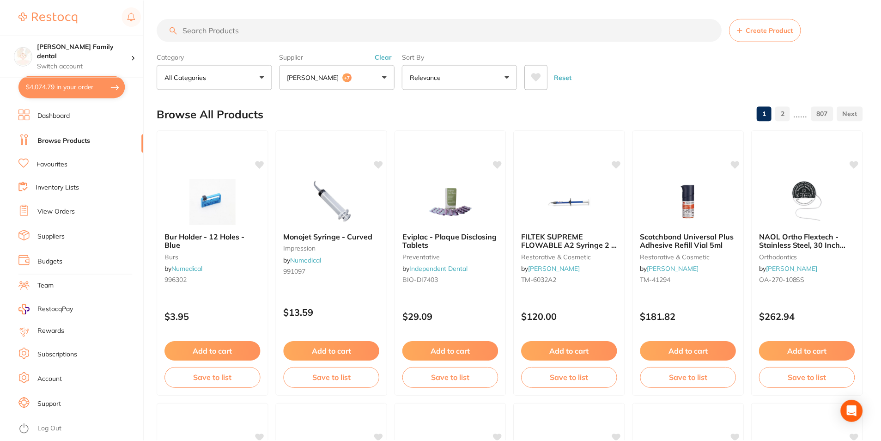
scroll to position [145, 0]
click at [258, 36] on input "search" at bounding box center [439, 29] width 565 height 23
type input "gammex"
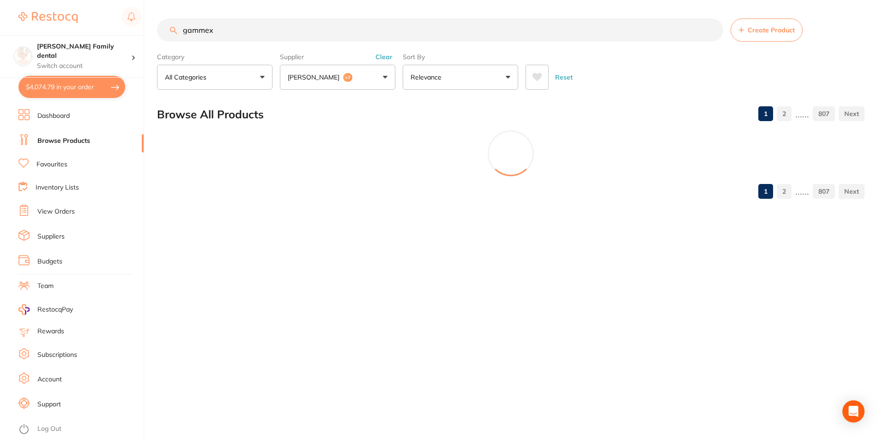
scroll to position [60, 0]
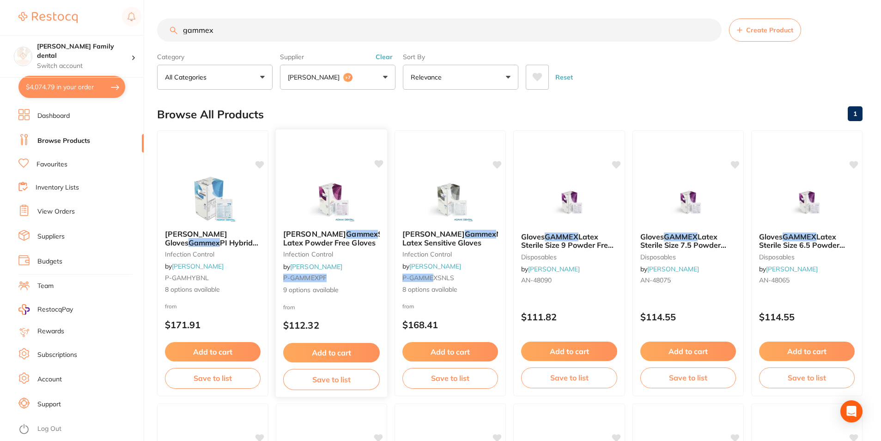
click at [275, 321] on div "[PERSON_NAME] Gammex Sterile Latex Powder Free Gloves infection control by [PER…" at bounding box center [331, 263] width 113 height 268
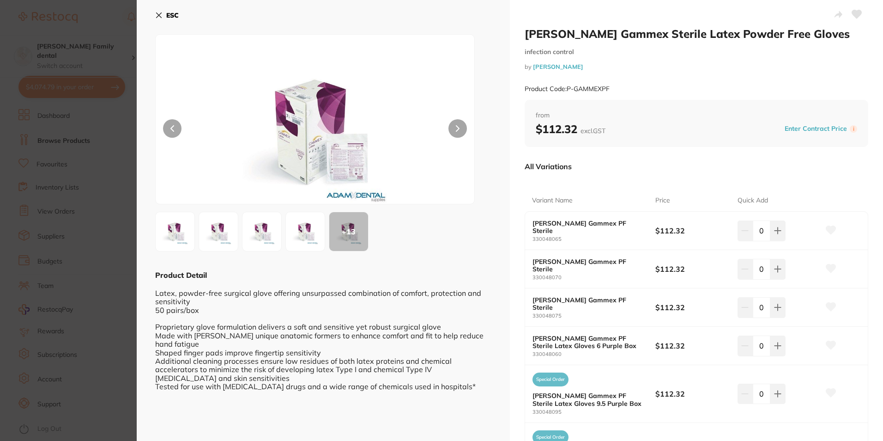
click at [155, 14] on icon at bounding box center [158, 15] width 7 height 7
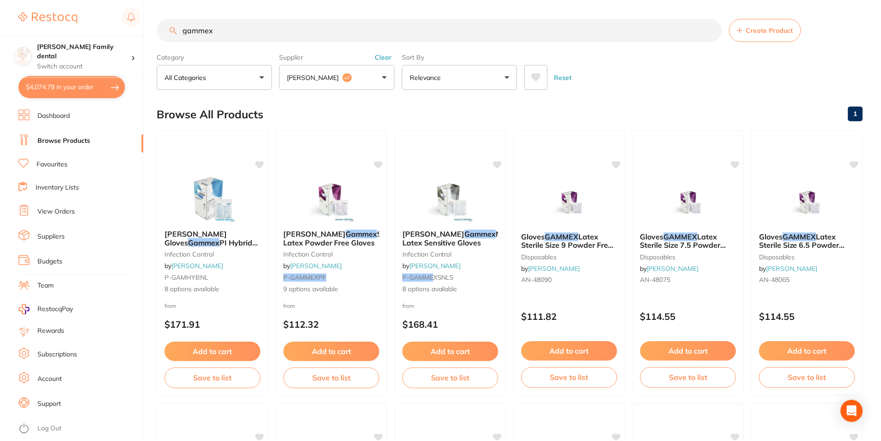
scroll to position [3, 0]
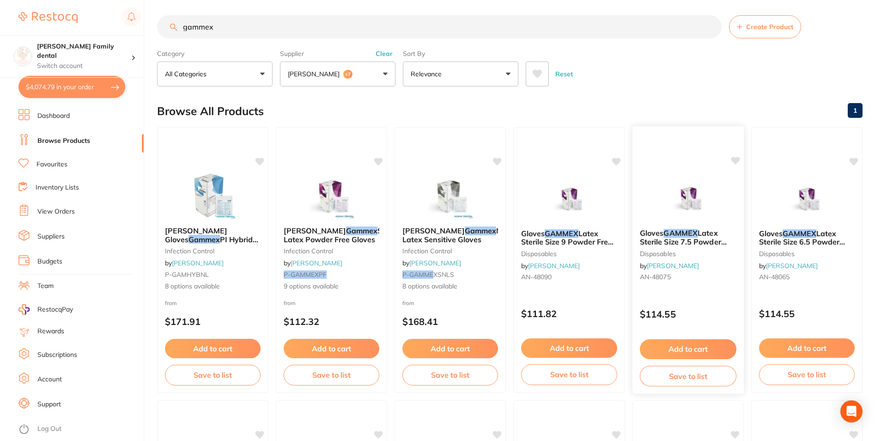
click at [669, 201] on img at bounding box center [688, 198] width 61 height 47
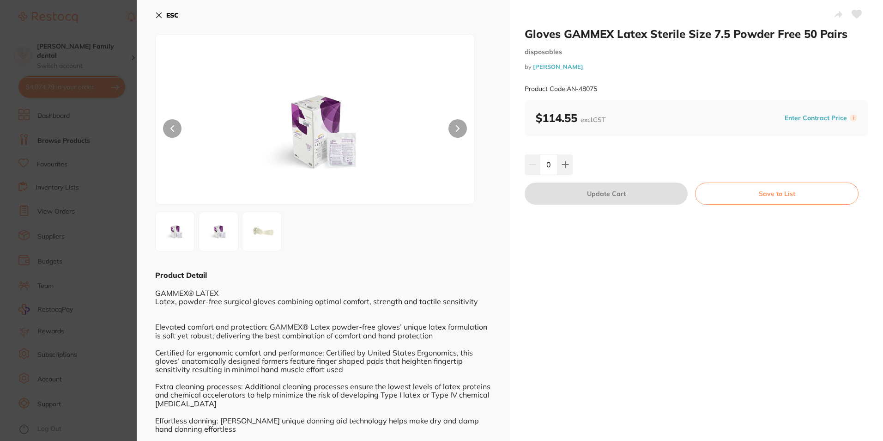
click at [257, 236] on img at bounding box center [261, 231] width 33 height 33
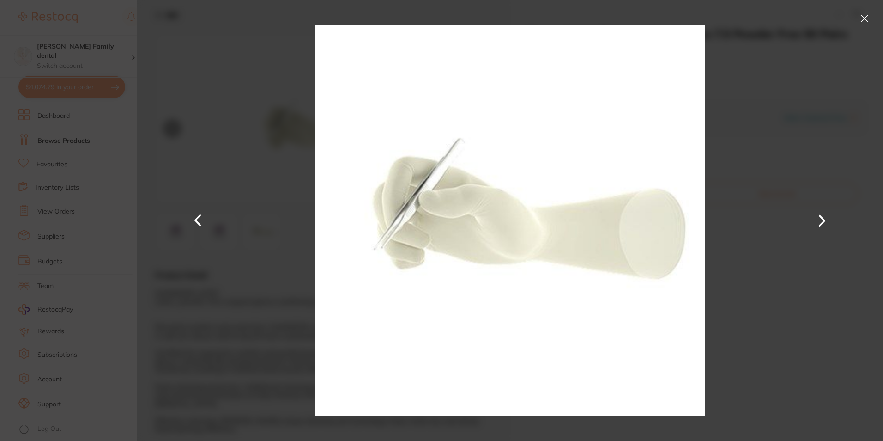
click at [866, 19] on button at bounding box center [865, 18] width 15 height 15
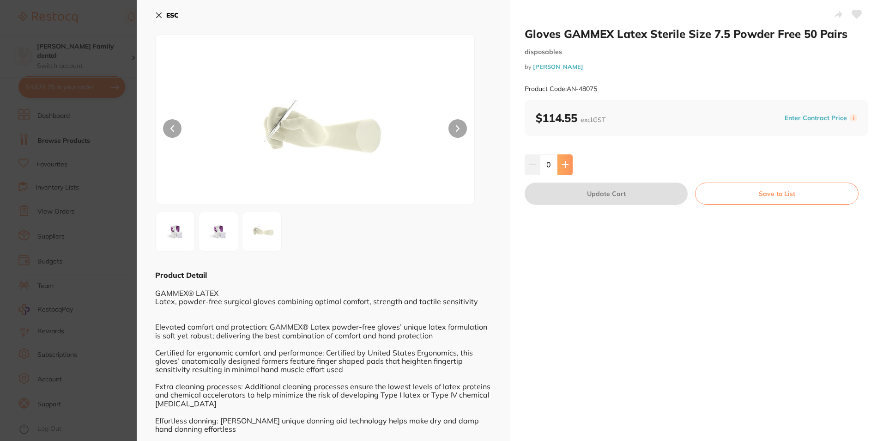
click at [563, 171] on button at bounding box center [565, 164] width 15 height 20
type input "1"
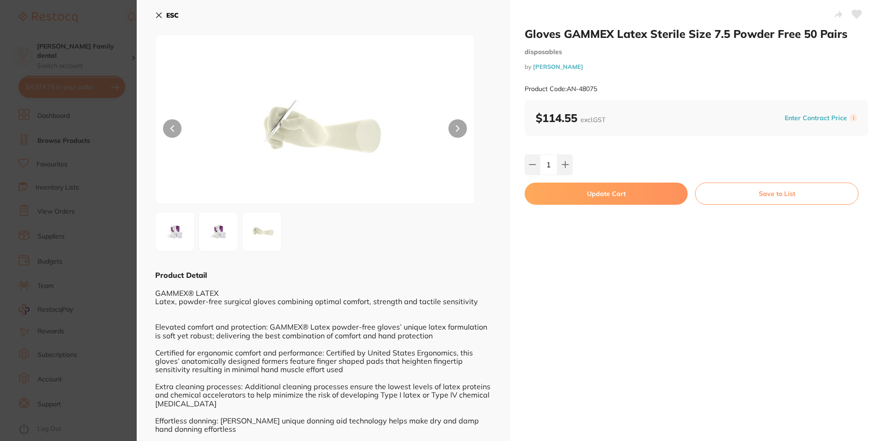
click at [158, 13] on icon at bounding box center [158, 15] width 7 height 7
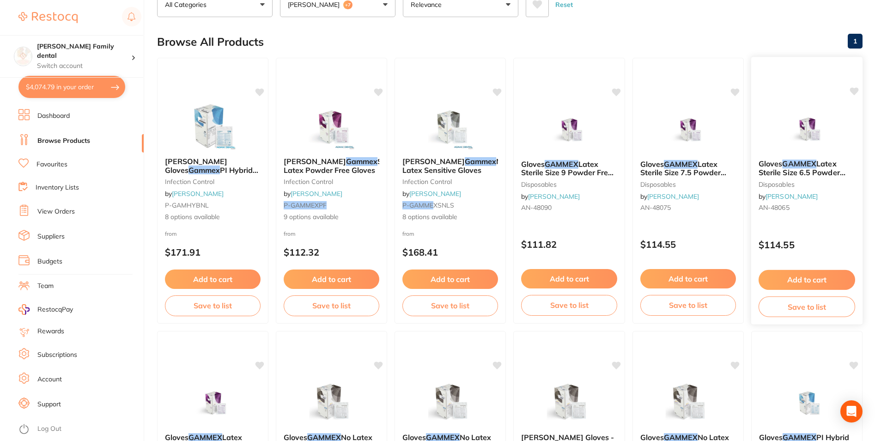
scroll to position [142, 0]
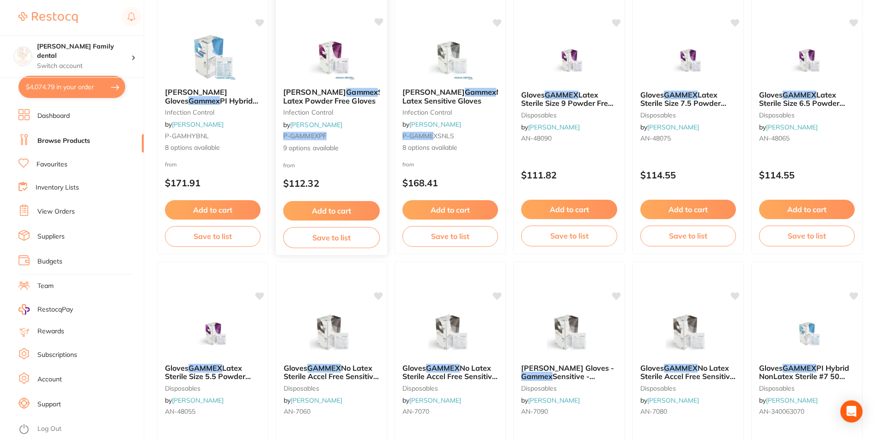
click at [337, 67] on img at bounding box center [331, 57] width 61 height 47
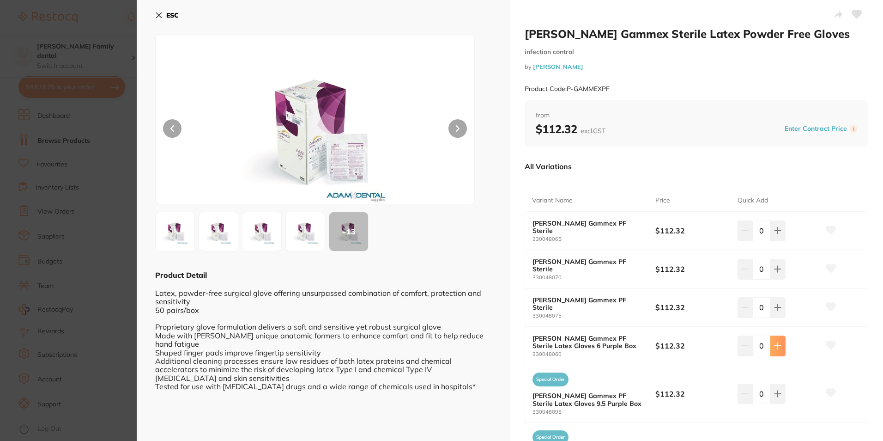
click at [776, 344] on icon at bounding box center [777, 345] width 7 height 7
type input "1"
click at [160, 17] on icon at bounding box center [158, 15] width 7 height 7
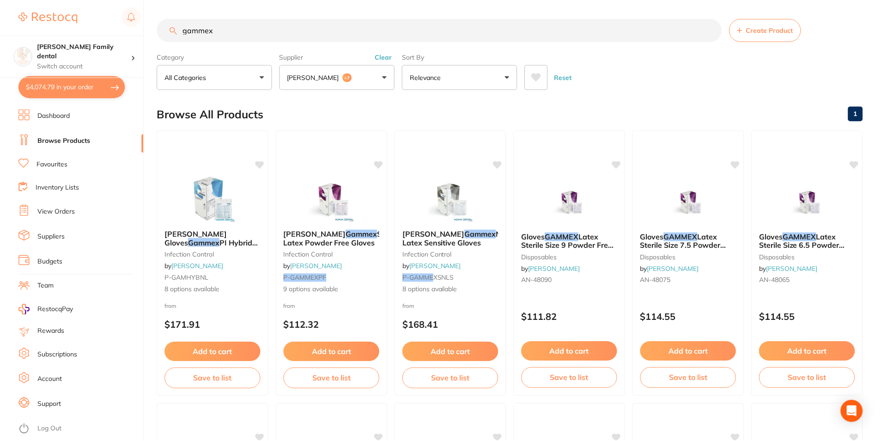
scroll to position [142, 0]
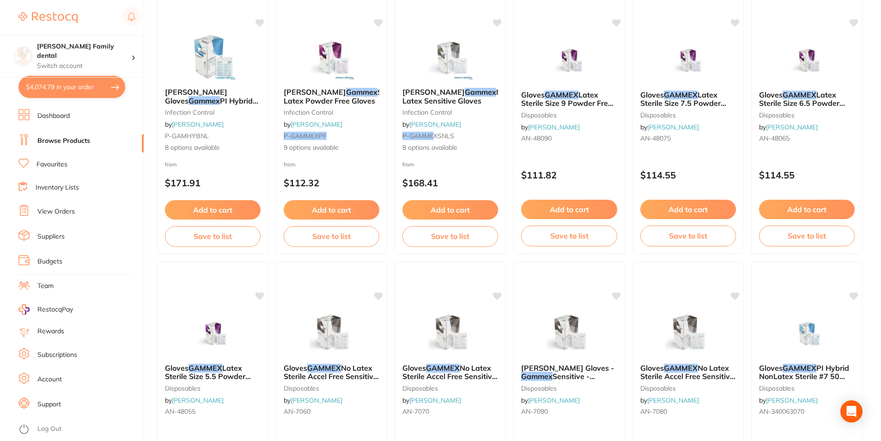
click at [55, 80] on button "$4,074.79 in your order" at bounding box center [71, 87] width 107 height 22
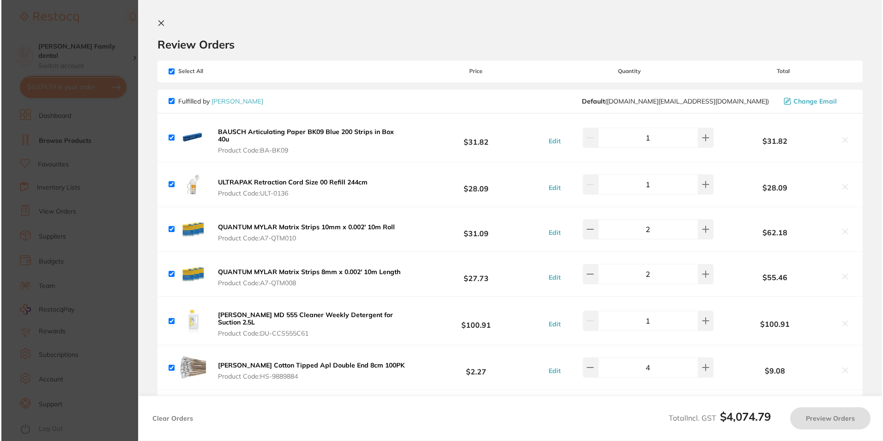
scroll to position [0, 0]
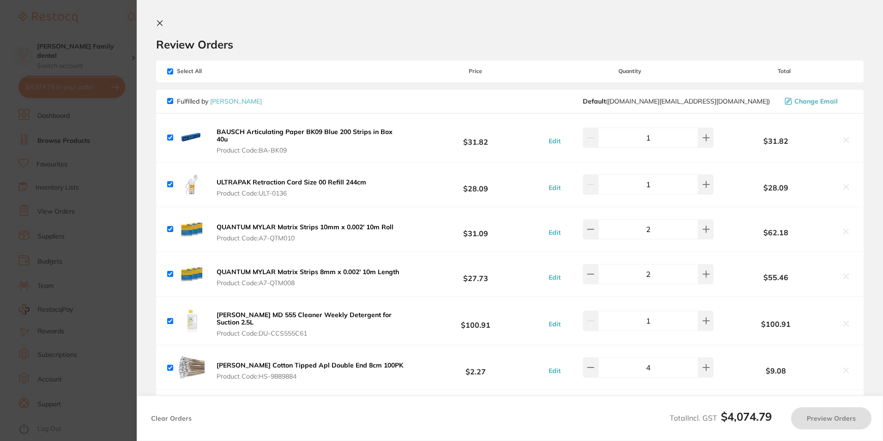
click at [159, 22] on icon at bounding box center [159, 22] width 7 height 7
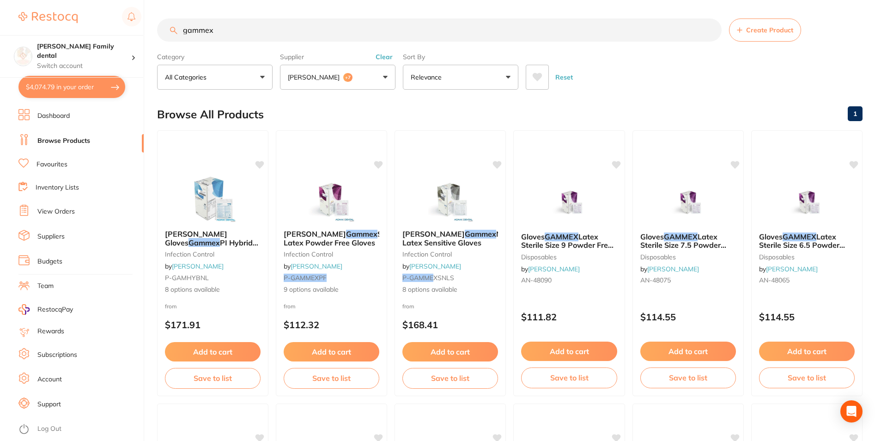
drag, startPoint x: 241, startPoint y: 32, endPoint x: 0, endPoint y: 7, distance: 242.0
click at [0, 7] on html "$4,074.79 [PERSON_NAME] Family dental Switch account [PERSON_NAME] Family denta…" at bounding box center [440, 220] width 881 height 441
type input "paper points"
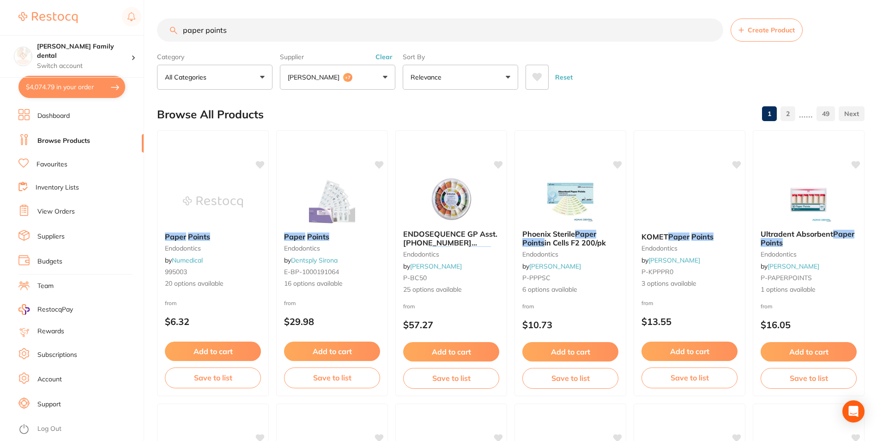
scroll to position [145, 0]
click at [335, 183] on img at bounding box center [331, 201] width 61 height 47
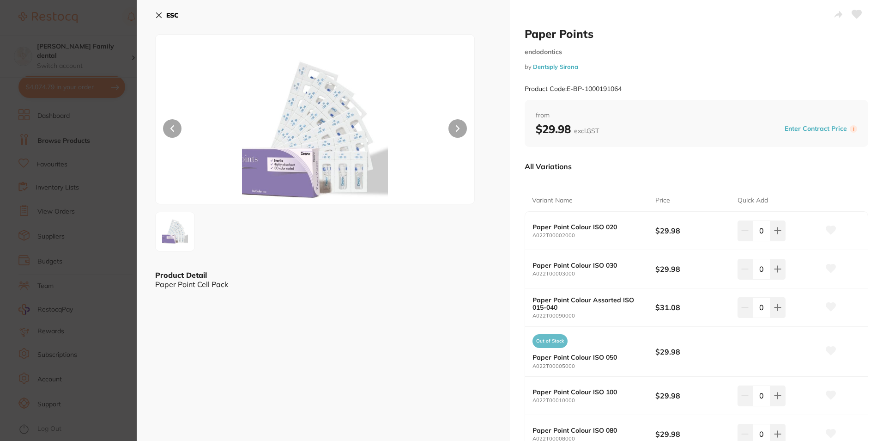
click at [160, 13] on icon at bounding box center [158, 15] width 7 height 7
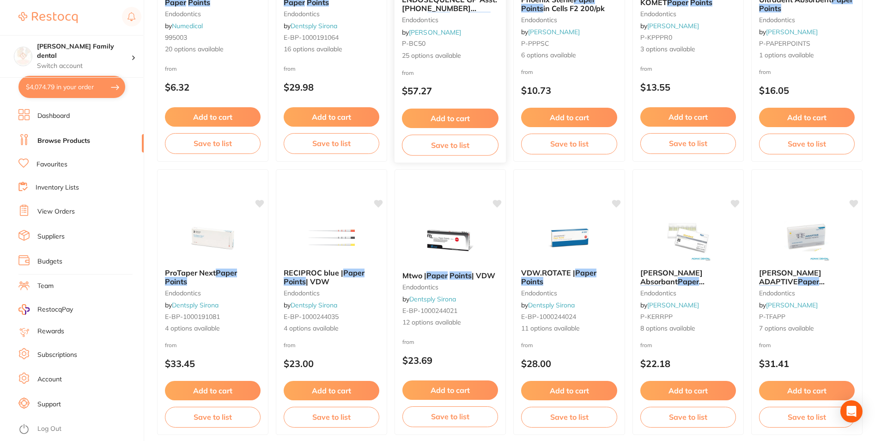
scroll to position [325, 0]
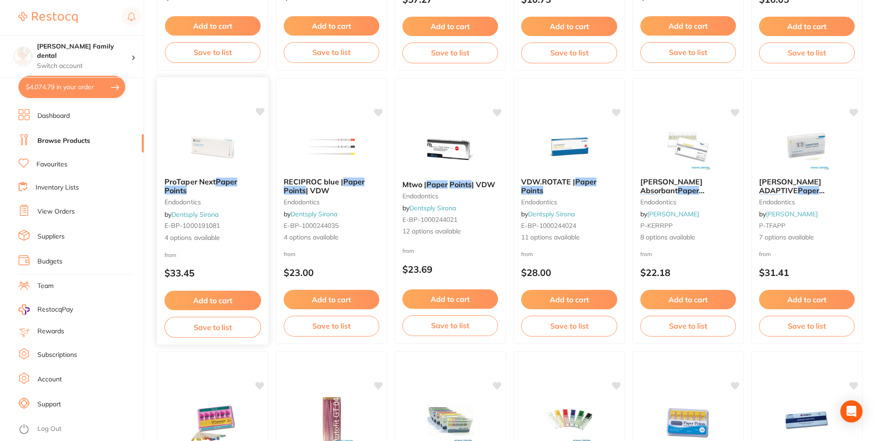
click at [200, 152] on img at bounding box center [213, 146] width 61 height 47
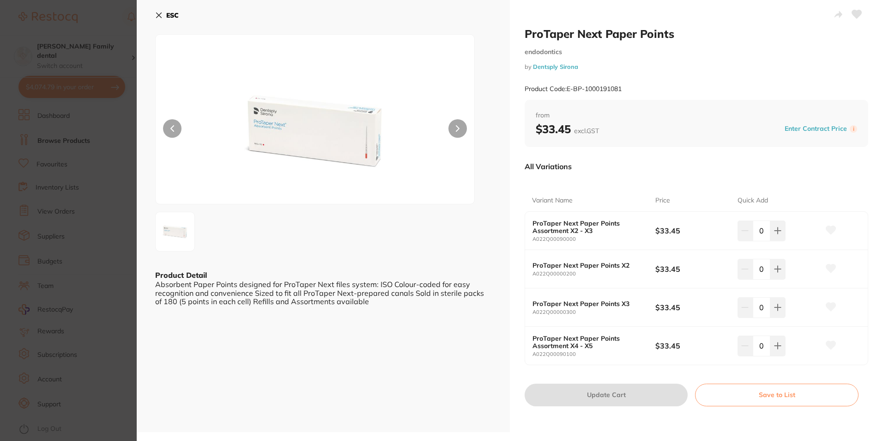
click at [162, 19] on button "ESC" at bounding box center [167, 15] width 24 height 16
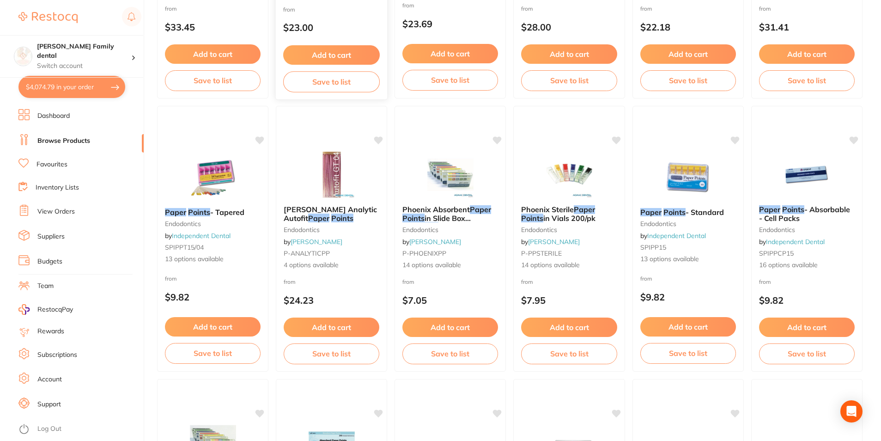
scroll to position [602, 0]
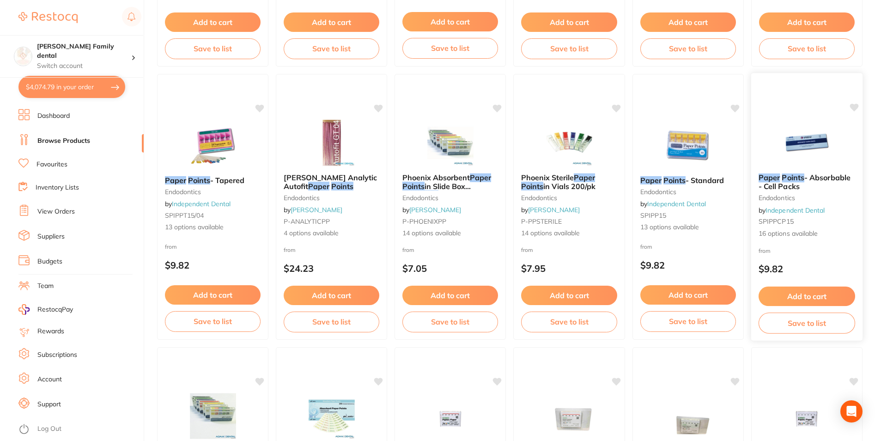
click at [798, 134] on img at bounding box center [807, 142] width 61 height 47
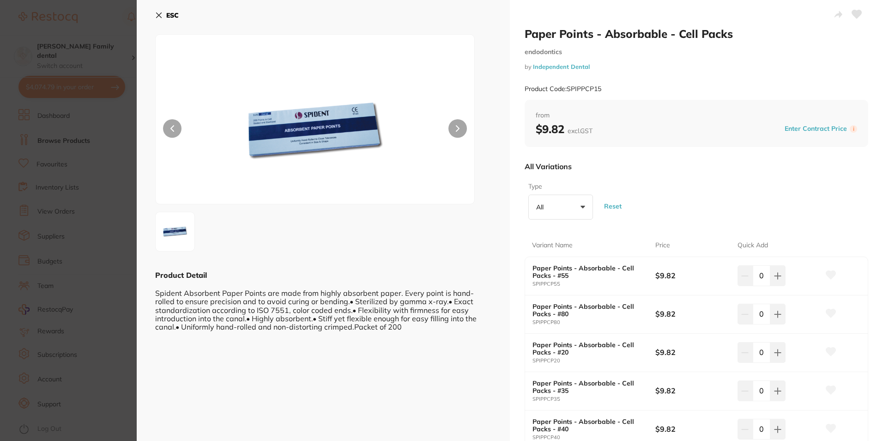
click at [159, 16] on icon at bounding box center [158, 15] width 7 height 7
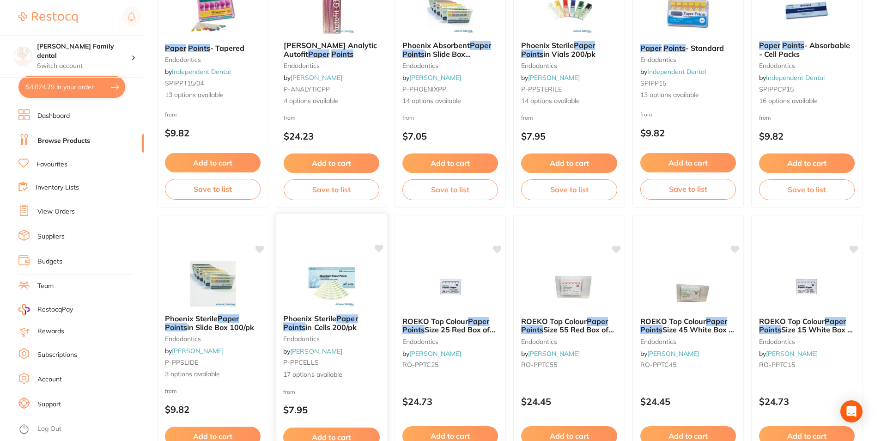
scroll to position [834, 0]
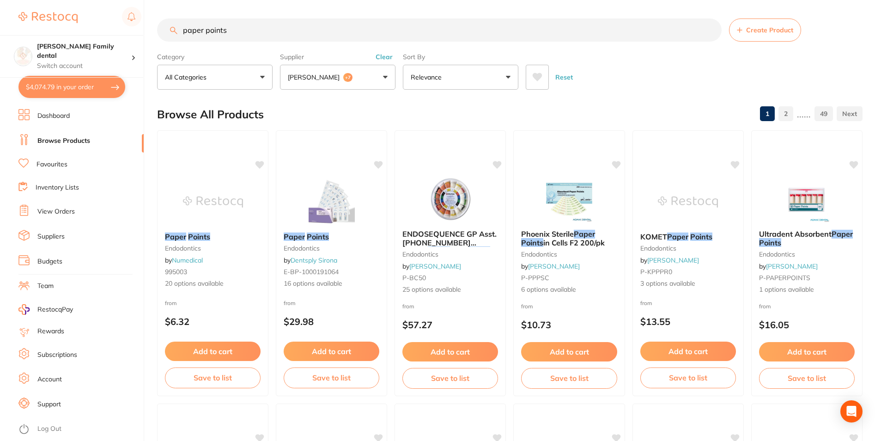
click at [275, 30] on input "paper points" at bounding box center [439, 29] width 565 height 23
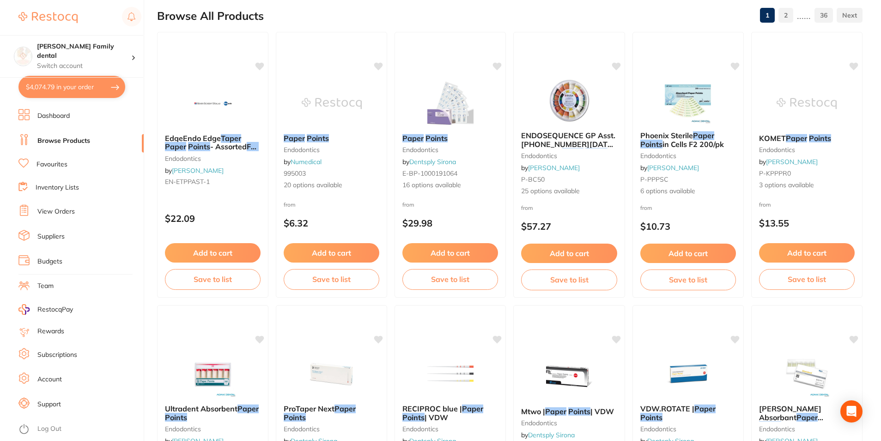
scroll to position [231, 0]
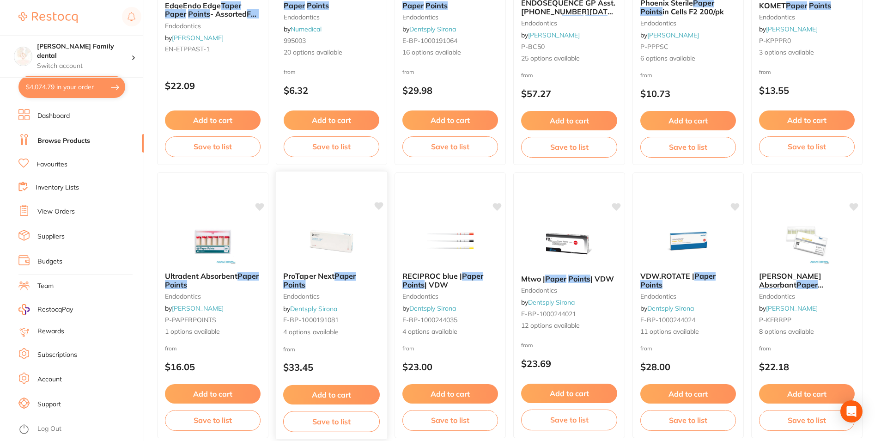
click at [325, 234] on img at bounding box center [331, 241] width 61 height 47
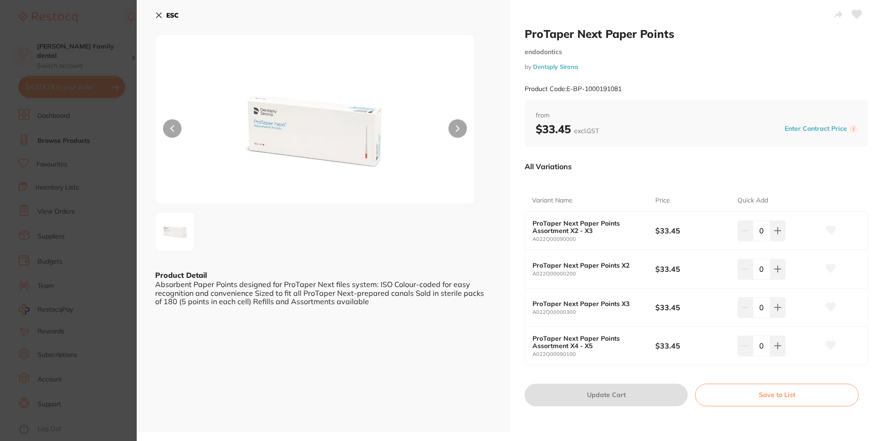
click at [157, 13] on icon at bounding box center [159, 15] width 5 height 5
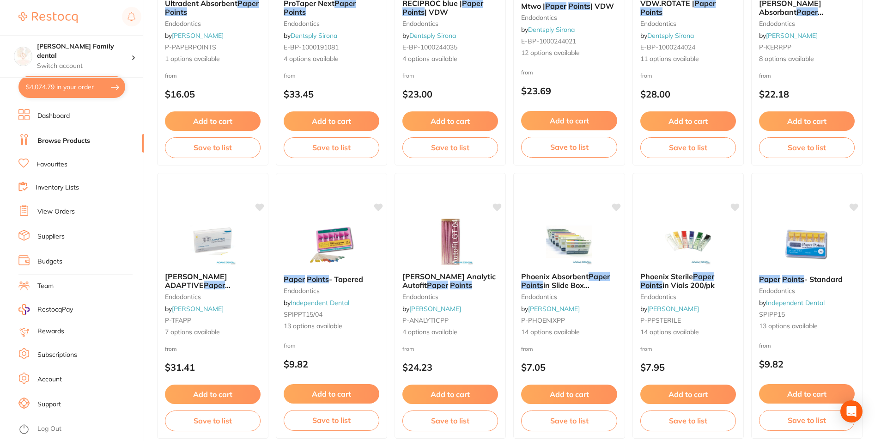
scroll to position [554, 0]
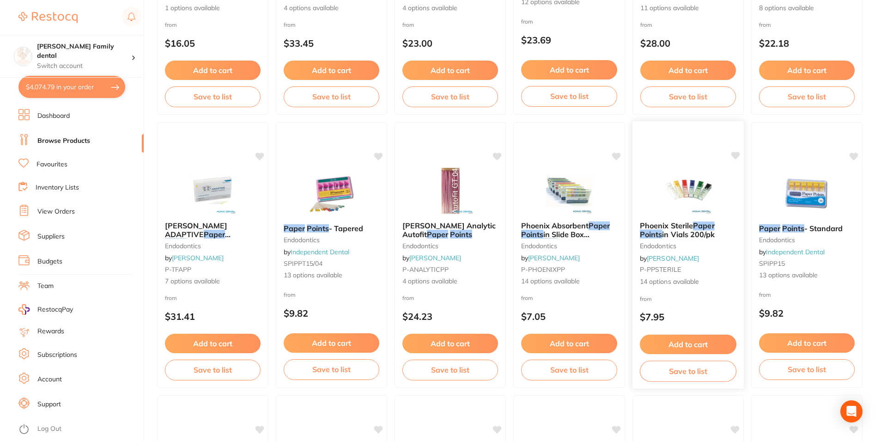
click at [691, 184] on img at bounding box center [688, 190] width 61 height 47
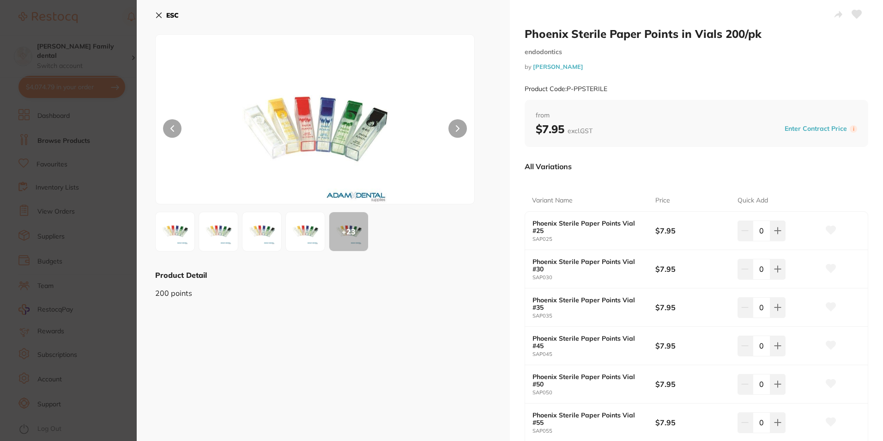
click at [156, 12] on icon at bounding box center [158, 15] width 7 height 7
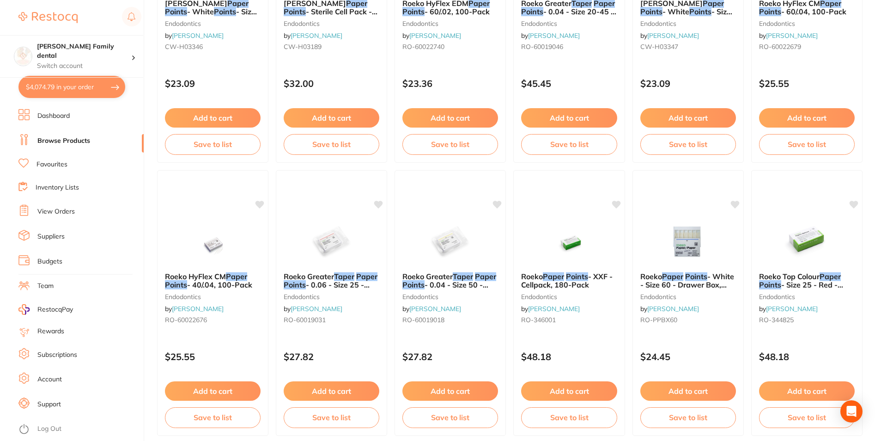
scroll to position [2188, 0]
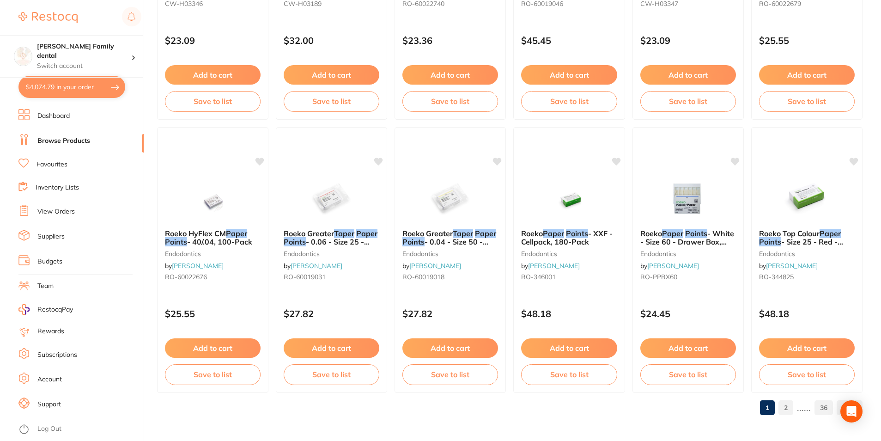
click at [777, 410] on ul "1 2 ...... 36" at bounding box center [809, 407] width 106 height 15
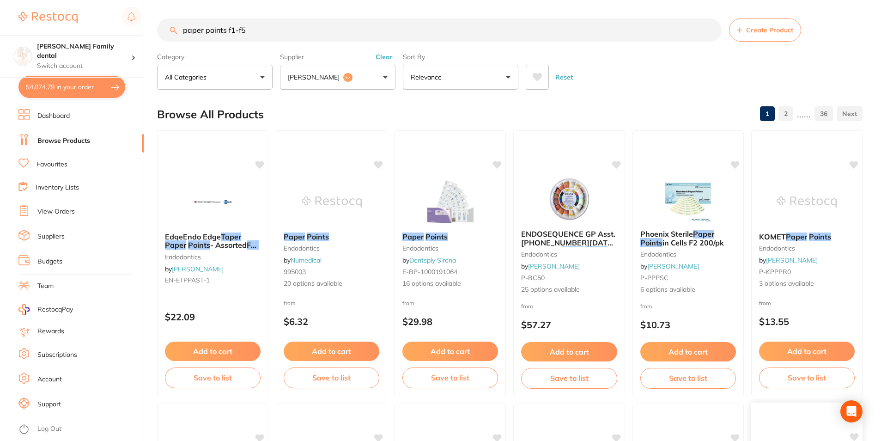
click at [782, 410] on div at bounding box center [807, 412] width 112 height 21
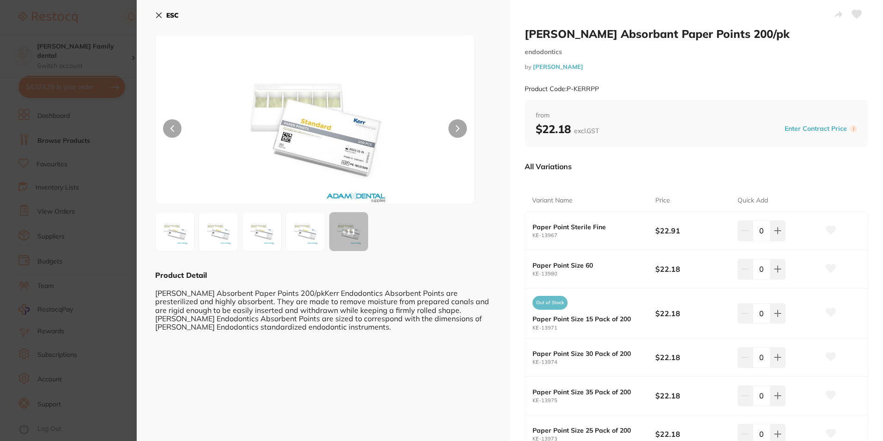
click at [156, 16] on icon at bounding box center [158, 15] width 7 height 7
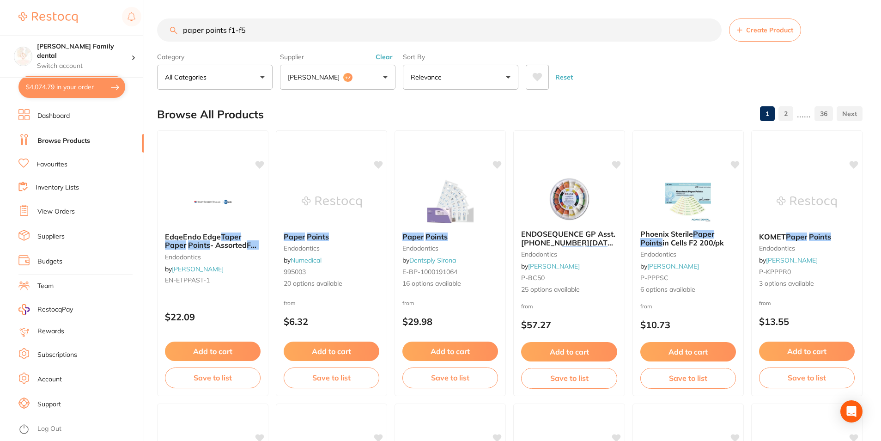
drag, startPoint x: 235, startPoint y: 31, endPoint x: 272, endPoint y: 31, distance: 37.0
click at [272, 31] on input "paper points f1-f5" at bounding box center [439, 29] width 565 height 23
type input "paper points f1"
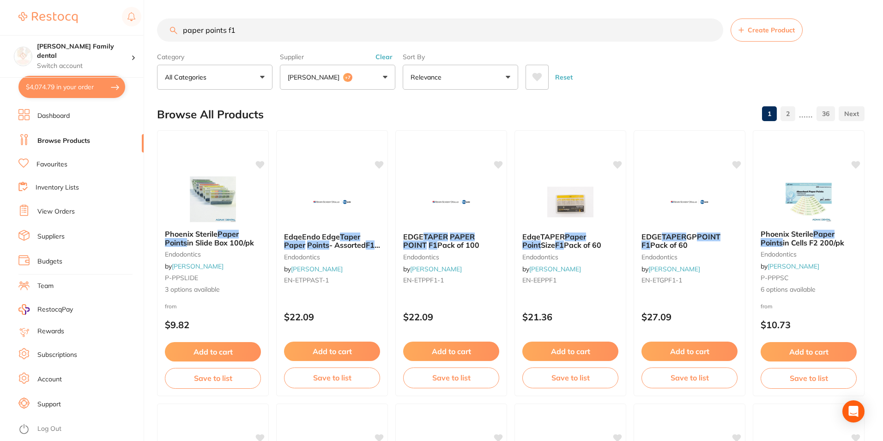
scroll to position [145, 0]
click at [314, 235] on span "EdgeEndo Edge" at bounding box center [311, 235] width 56 height 9
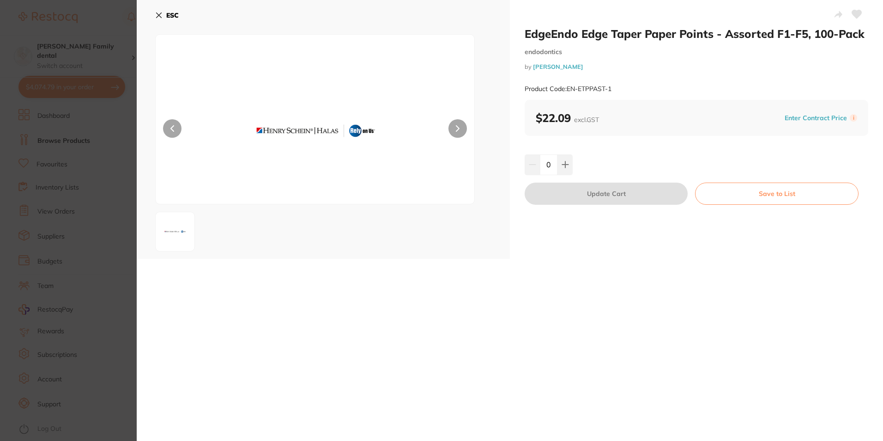
click at [456, 124] on button at bounding box center [458, 128] width 18 height 18
click at [574, 173] on div "0" at bounding box center [697, 164] width 344 height 20
click at [560, 157] on button at bounding box center [565, 164] width 15 height 20
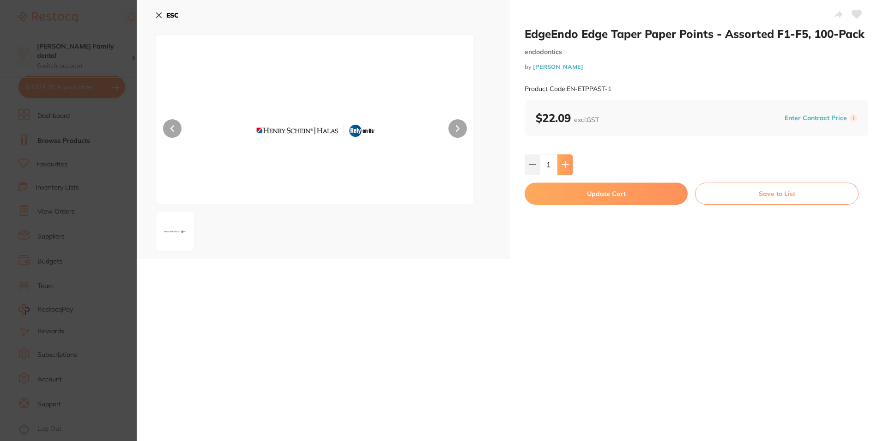
click at [560, 157] on button at bounding box center [565, 164] width 15 height 20
type input "2"
click at [572, 194] on button "Update Cart" at bounding box center [606, 194] width 163 height 22
checkbox input "false"
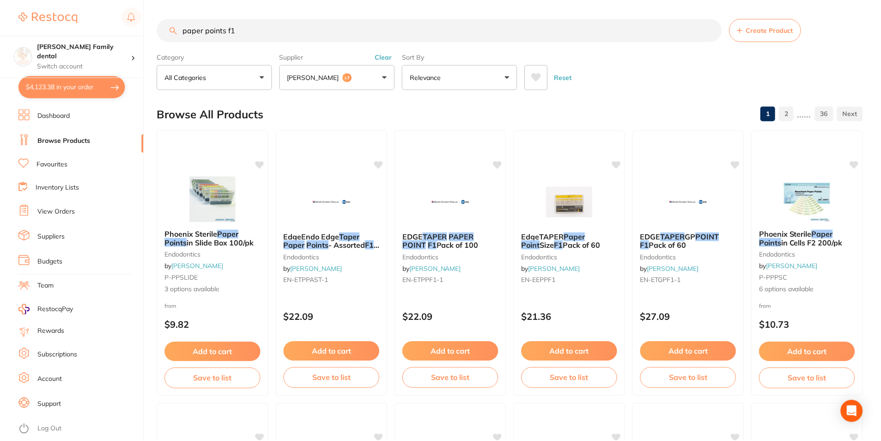
scroll to position [4, 0]
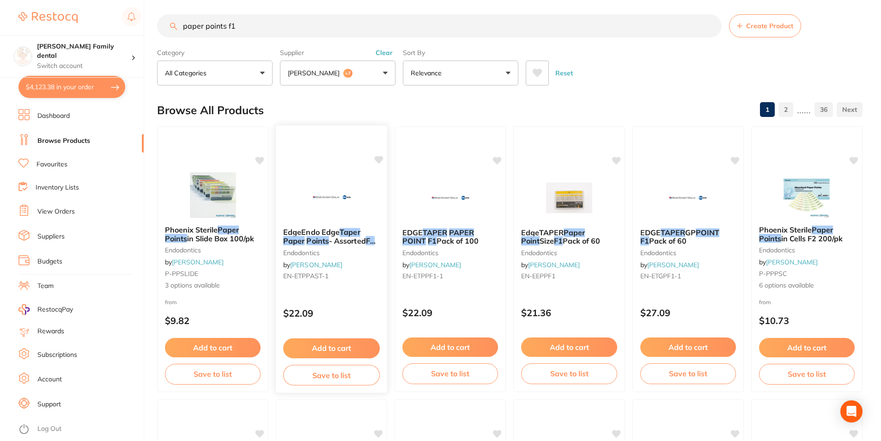
click at [321, 213] on img at bounding box center [331, 197] width 61 height 47
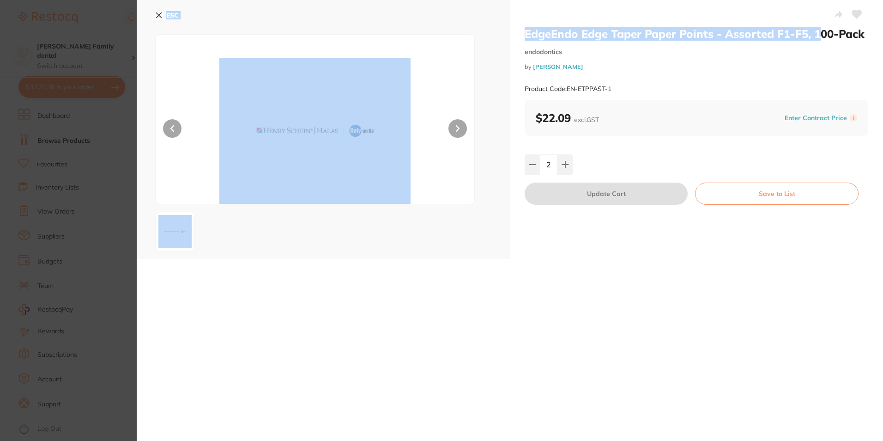
drag, startPoint x: 818, startPoint y: 33, endPoint x: 885, endPoint y: 33, distance: 67.0
click at [881, 33] on html "$4,123.38 Westbrook Family dental Switch account Westbrook Family dental $4,123…" at bounding box center [441, 220] width 883 height 441
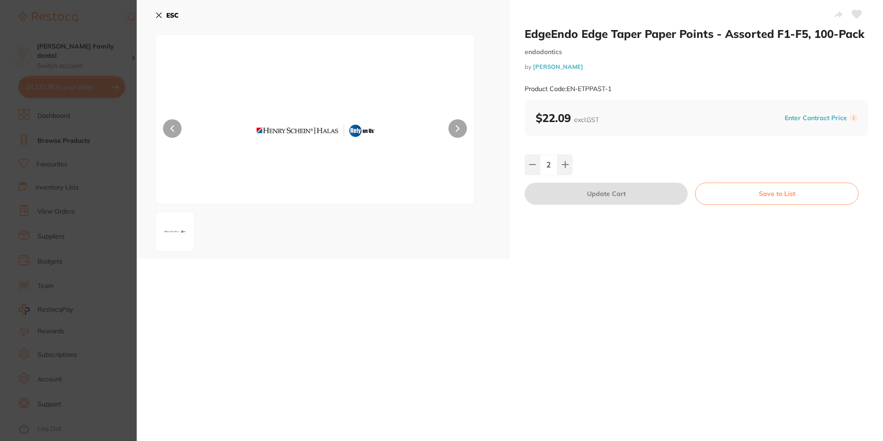
drag, startPoint x: 885, startPoint y: 33, endPoint x: 830, endPoint y: 60, distance: 61.0
click at [832, 60] on div "EdgeEndo Edge Taper Paper Points - Assorted F1-F5, 100-Pack endodontics by Henr…" at bounding box center [697, 63] width 344 height 73
click at [155, 14] on div "ESC" at bounding box center [323, 129] width 373 height 259
click at [158, 15] on icon at bounding box center [159, 15] width 5 height 5
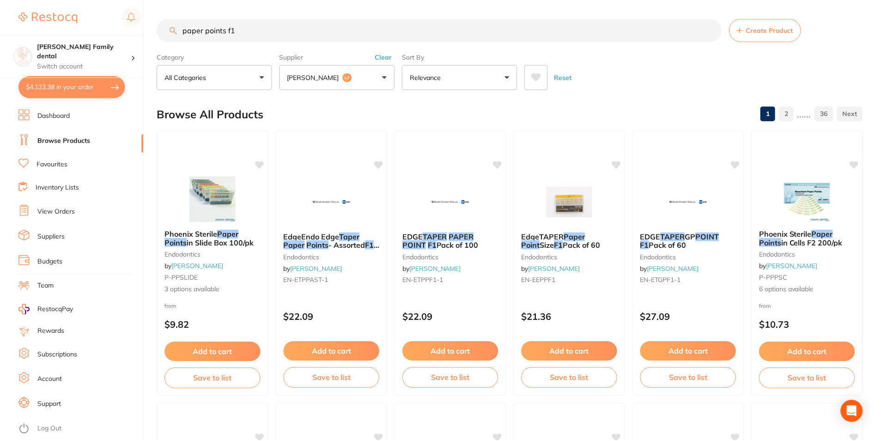
scroll to position [4, 0]
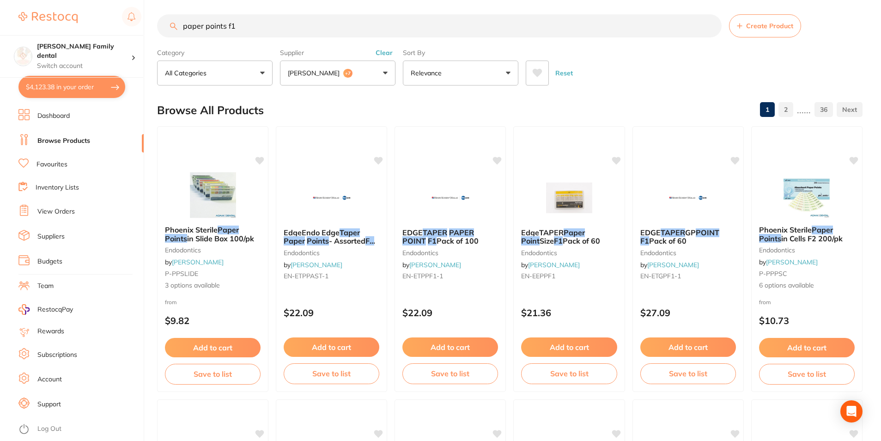
click at [60, 86] on button "$4,123.38 in your order" at bounding box center [71, 87] width 107 height 22
checkbox input "true"
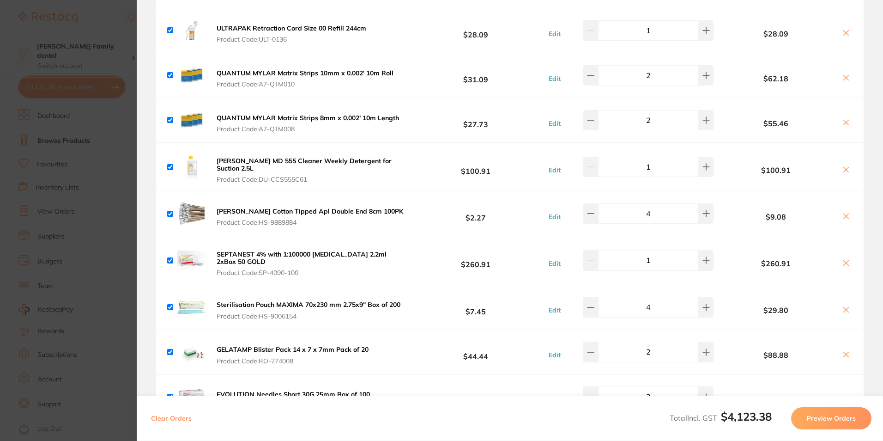
scroll to position [231, 0]
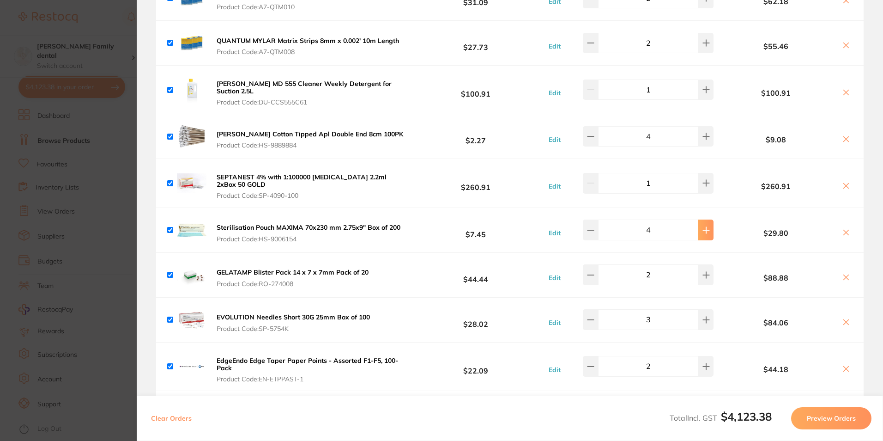
click at [704, 226] on icon at bounding box center [706, 229] width 7 height 7
click at [705, 228] on icon at bounding box center [706, 229] width 7 height 7
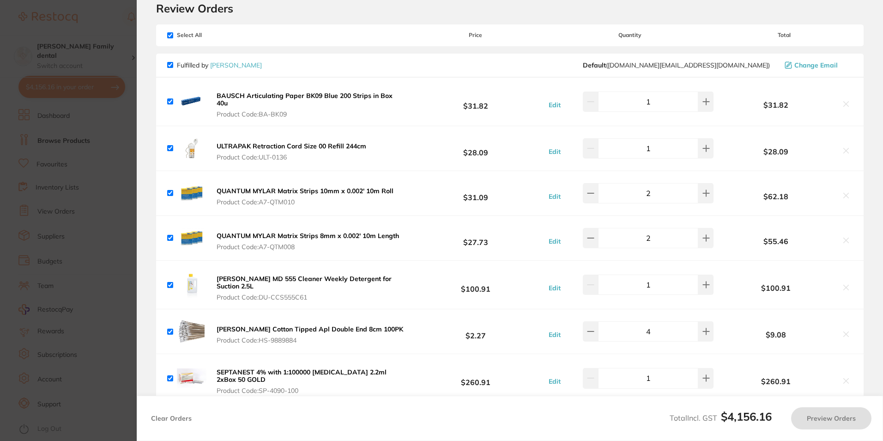
scroll to position [0, 0]
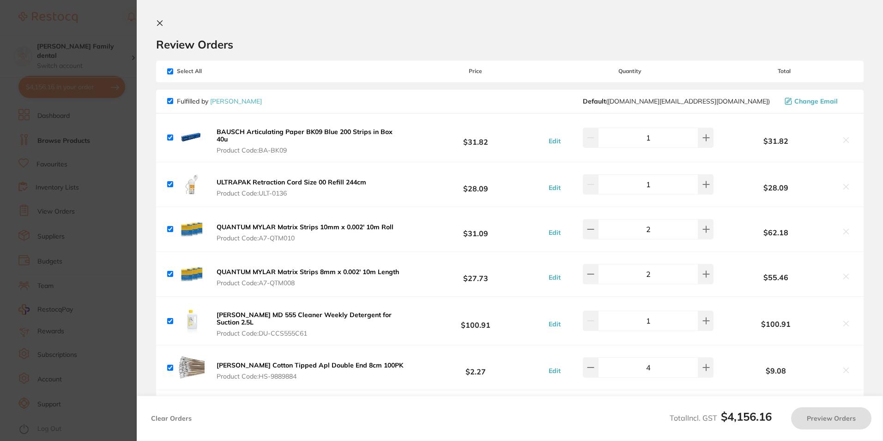
click at [164, 18] on section "Review Orders Your orders are being processed and we will notify you once we ha…" at bounding box center [510, 220] width 747 height 441
click at [162, 20] on icon at bounding box center [159, 22] width 7 height 7
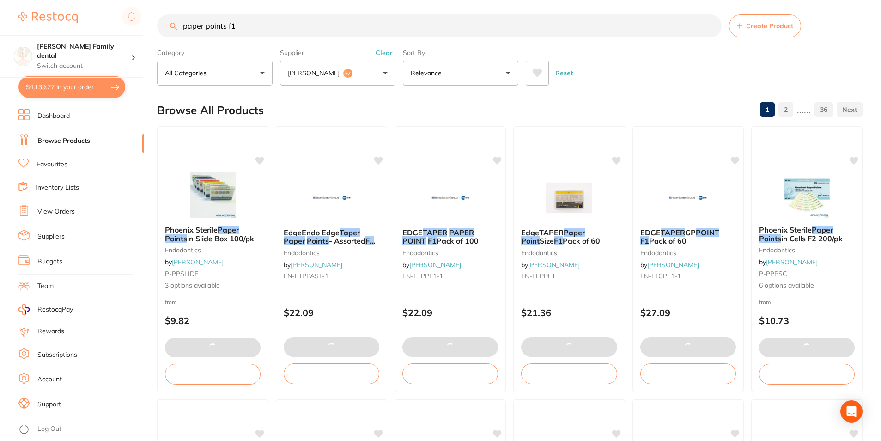
type input "8"
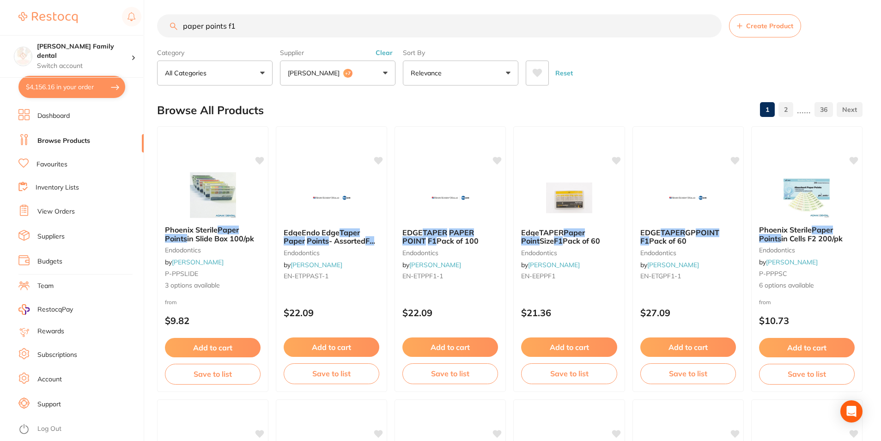
drag, startPoint x: 252, startPoint y: 19, endPoint x: 7, endPoint y: 18, distance: 244.9
click at [7, 18] on div "$4,156.16 Westbrook Family dental Switch account Westbrook Family dental $4,156…" at bounding box center [440, 216] width 881 height 441
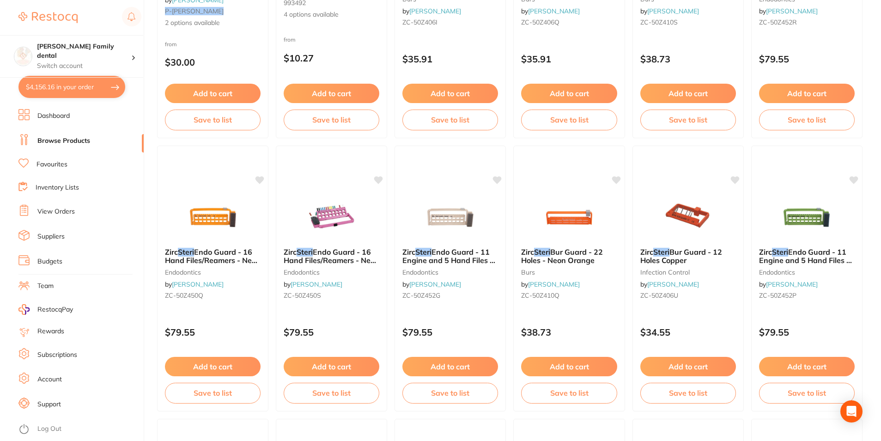
scroll to position [1294, 0]
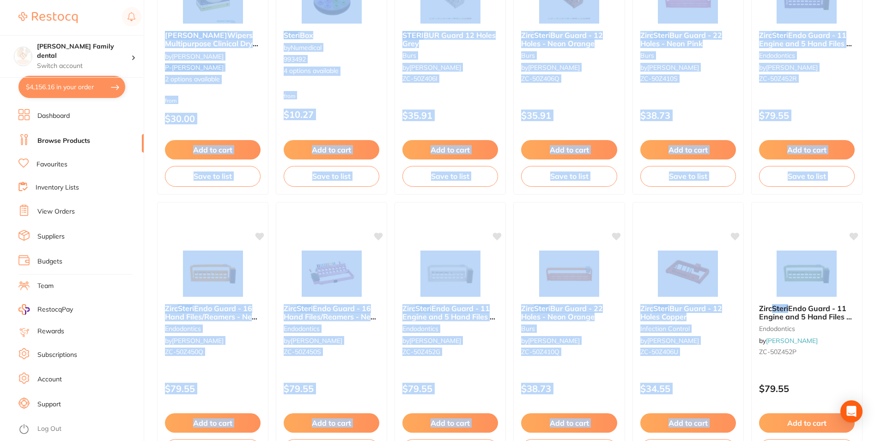
drag, startPoint x: 881, startPoint y: 278, endPoint x: 884, endPoint y: 10, distance: 268.5
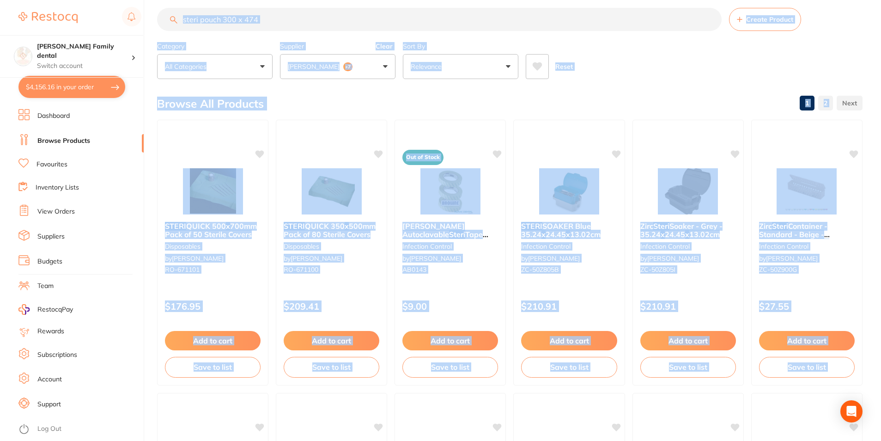
scroll to position [0, 0]
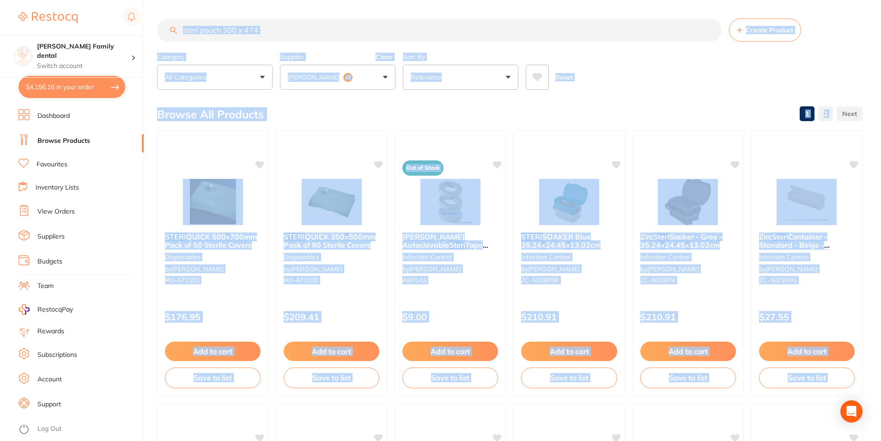
click at [270, 20] on input "steri pouch 300 x 474" at bounding box center [439, 29] width 565 height 23
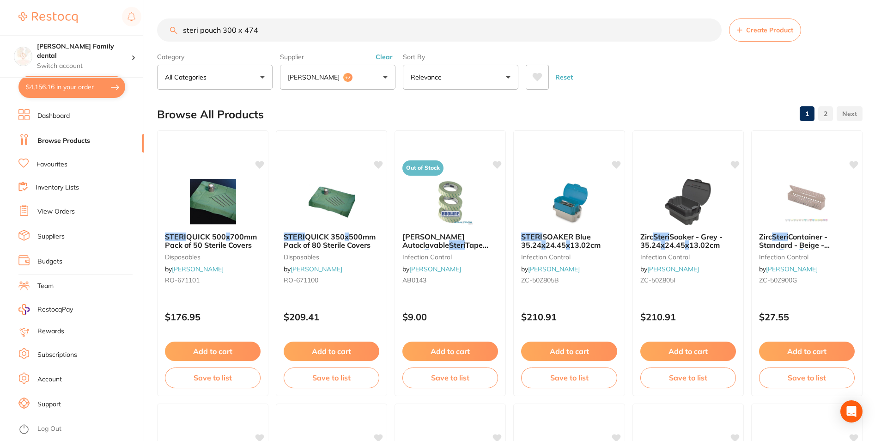
drag, startPoint x: 198, startPoint y: 28, endPoint x: 97, endPoint y: 30, distance: 101.2
click at [93, 30] on div "$4,156.16 Westbrook Family dental Switch account Westbrook Family dental $4,156…" at bounding box center [440, 220] width 881 height 441
type input "pouch 300 x 474"
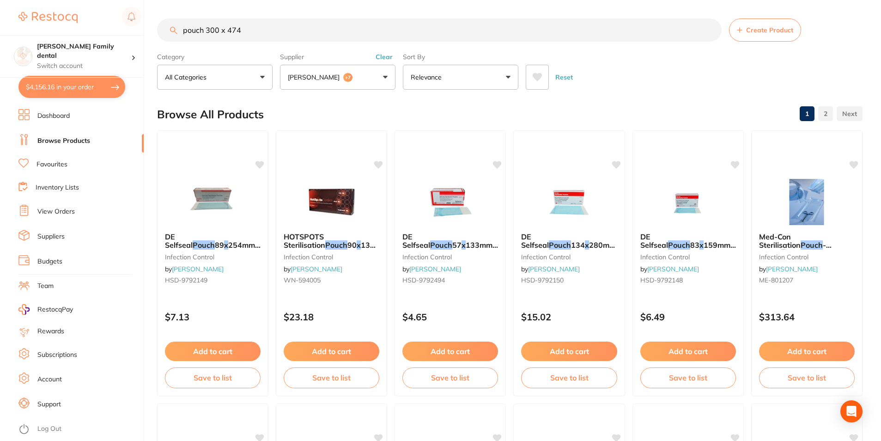
click at [287, 31] on input "pouch 300 x 474" at bounding box center [439, 29] width 565 height 23
drag, startPoint x: 279, startPoint y: 34, endPoint x: -2, endPoint y: -13, distance: 284.8
click at [0, 0] on html "$4,156.16 Westbrook Family dental Switch account Westbrook Family dental $4,156…" at bounding box center [440, 220] width 881 height 441
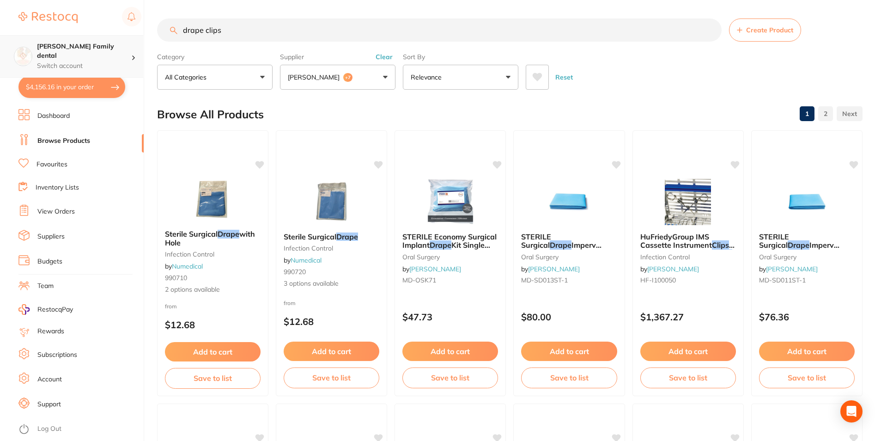
scroll to position [0, 0]
drag, startPoint x: 260, startPoint y: 26, endPoint x: 111, endPoint y: 37, distance: 149.2
click at [111, 37] on div "$4,156.16 Westbrook Family dental Switch account Westbrook Family dental $4,156…" at bounding box center [440, 220] width 881 height 441
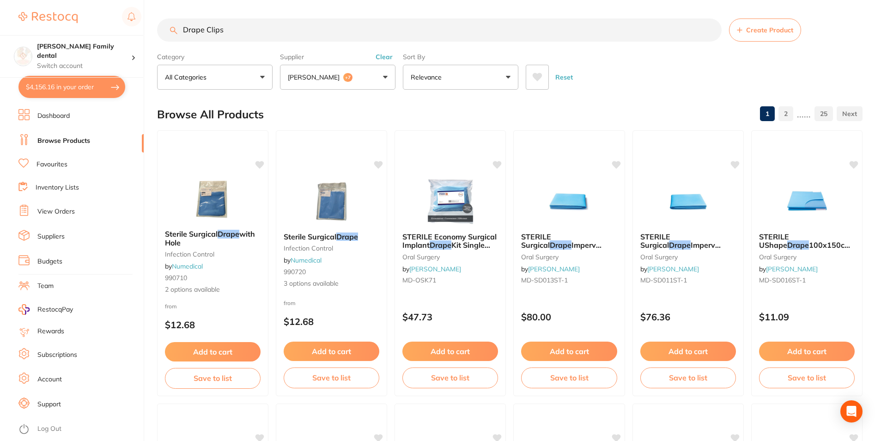
type input "Drape Clips"
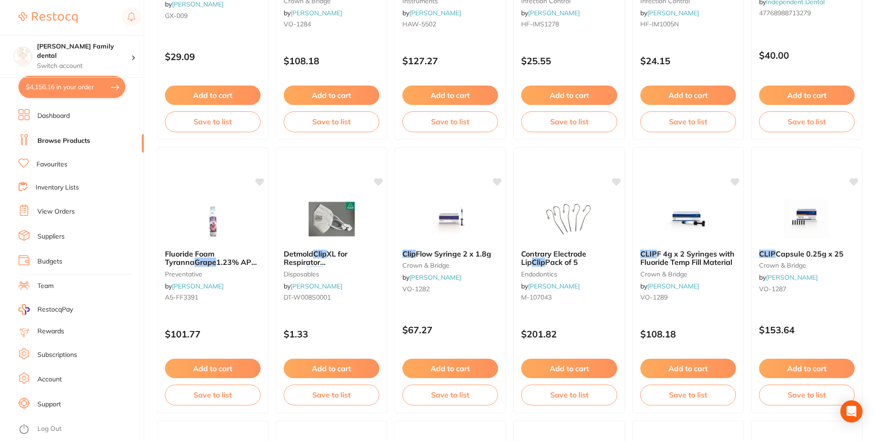
scroll to position [2125, 0]
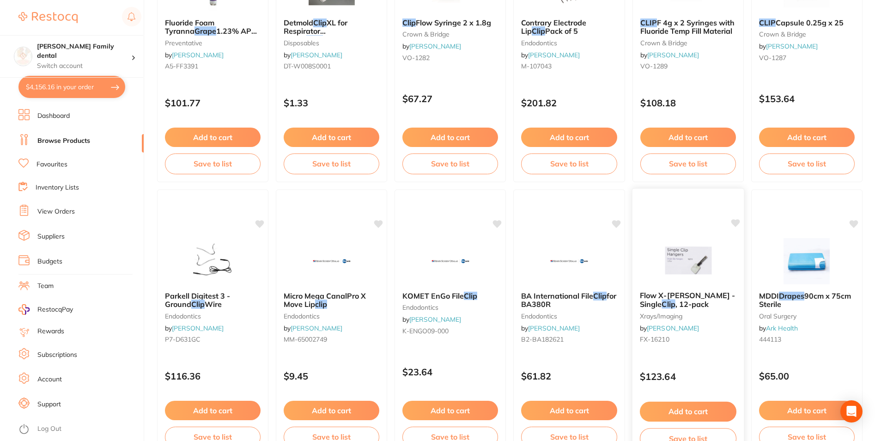
click at [668, 262] on img at bounding box center [688, 260] width 61 height 47
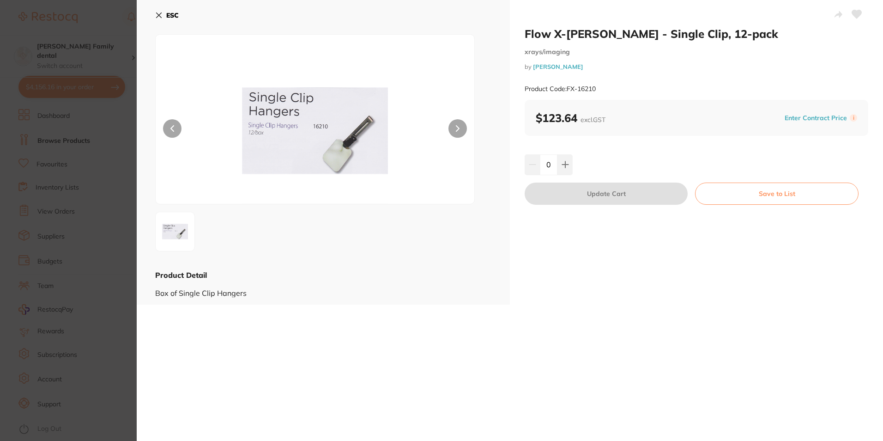
click at [155, 14] on icon at bounding box center [158, 15] width 7 height 7
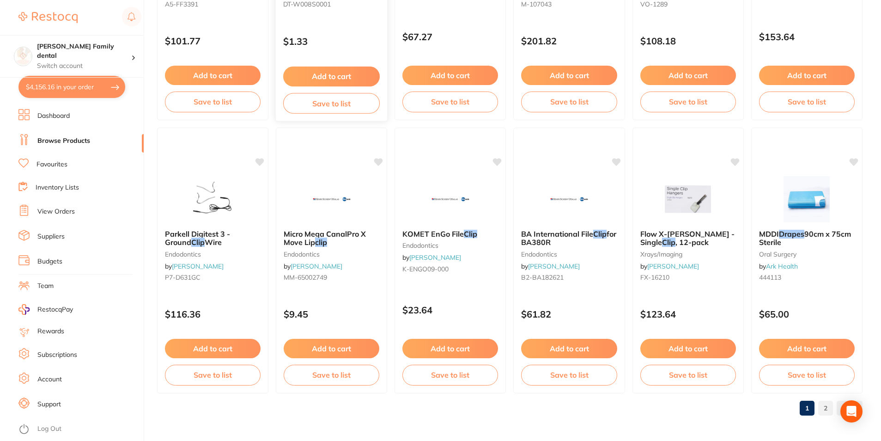
scroll to position [2188, 0]
click at [826, 413] on link "2" at bounding box center [825, 407] width 15 height 18
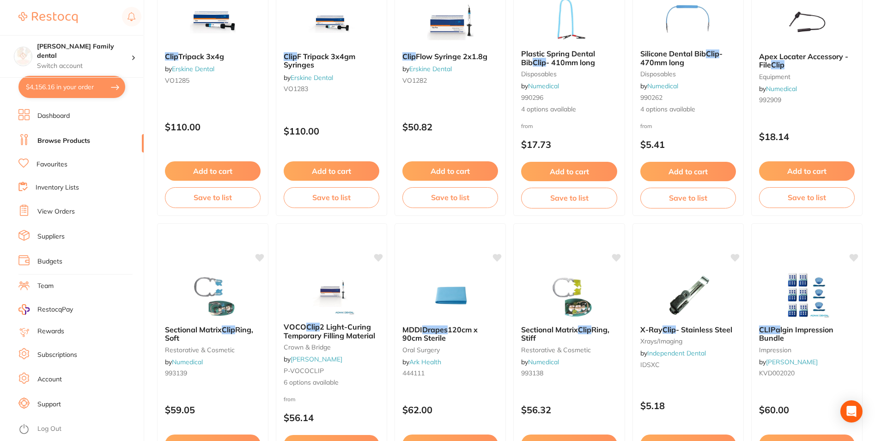
scroll to position [508, 0]
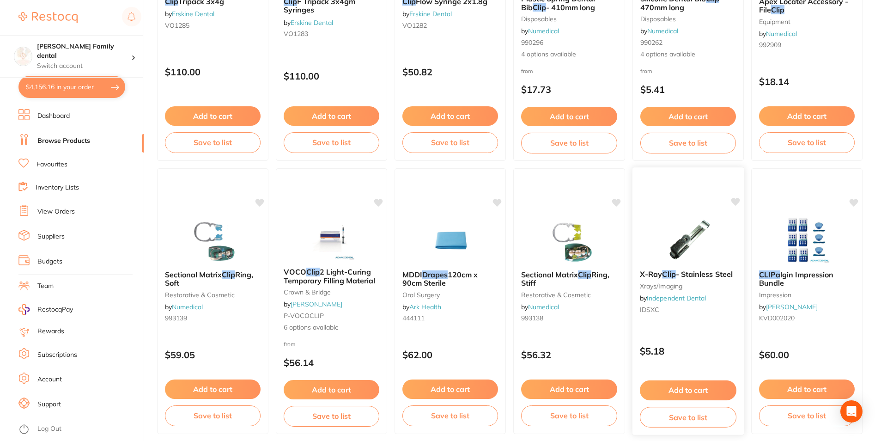
click at [703, 223] on img at bounding box center [688, 239] width 61 height 47
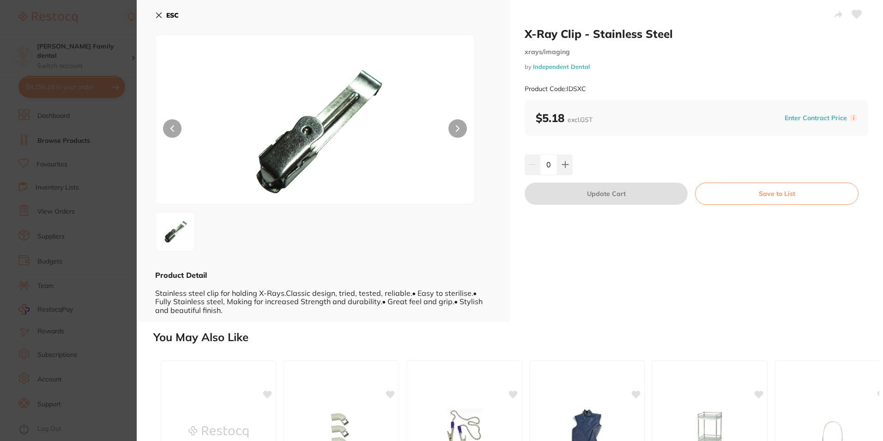
click at [161, 15] on icon at bounding box center [158, 15] width 7 height 7
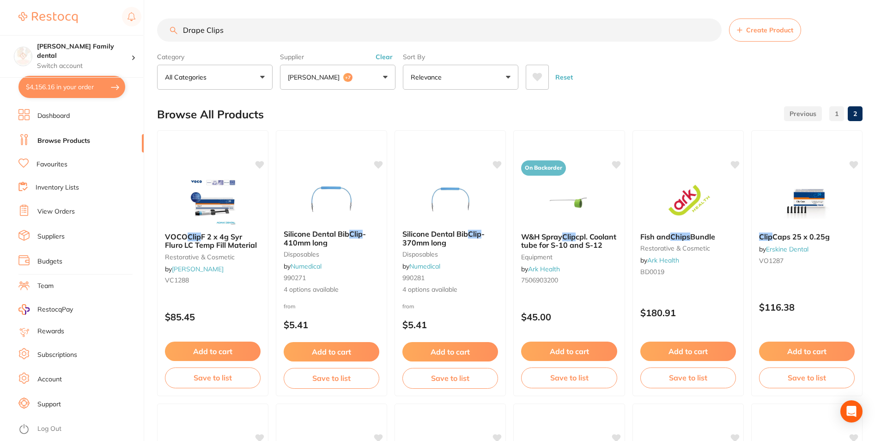
click at [54, 121] on li "Dashboard" at bounding box center [80, 116] width 125 height 14
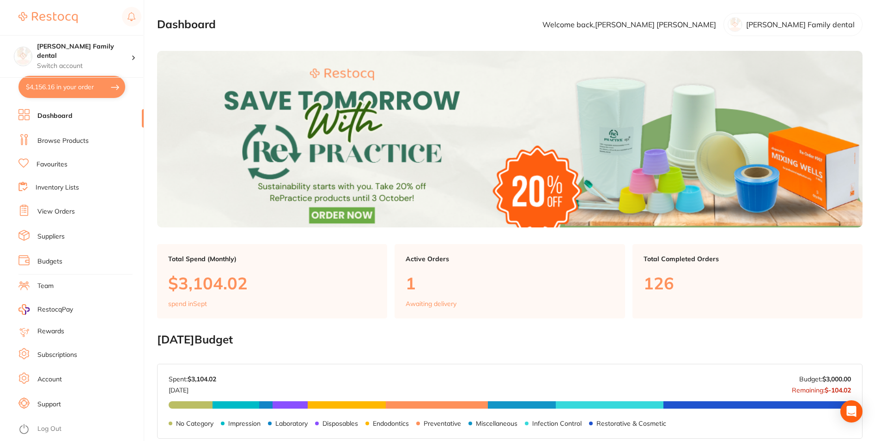
click at [72, 91] on button "$4,156.16 in your order" at bounding box center [71, 87] width 107 height 22
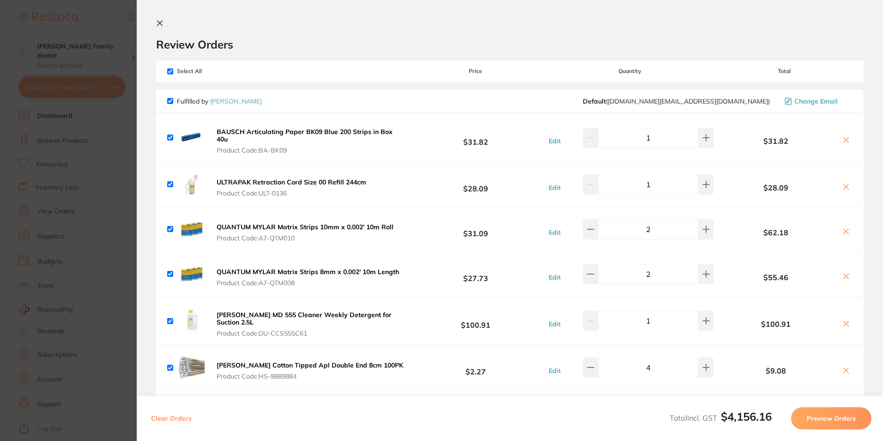
click at [159, 21] on icon at bounding box center [159, 22] width 7 height 7
